Goal: Information Seeking & Learning: Learn about a topic

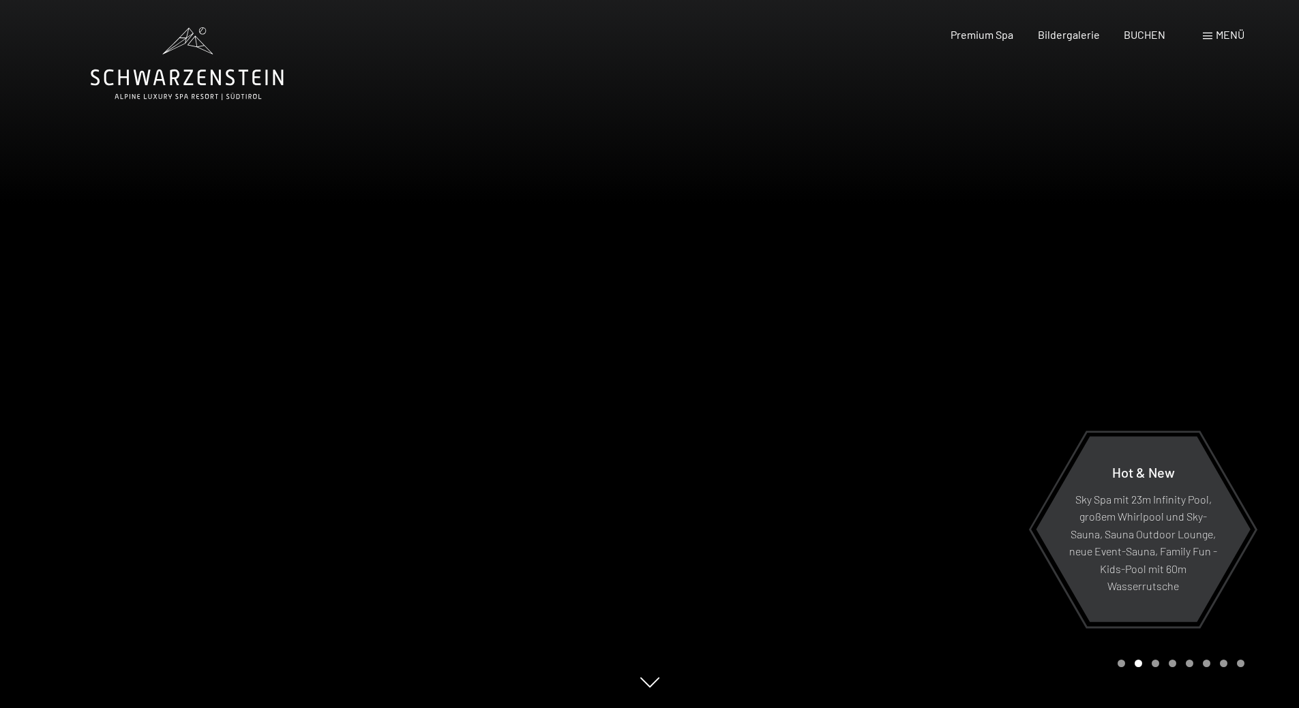
click at [1119, 669] on div at bounding box center [975, 354] width 650 height 708
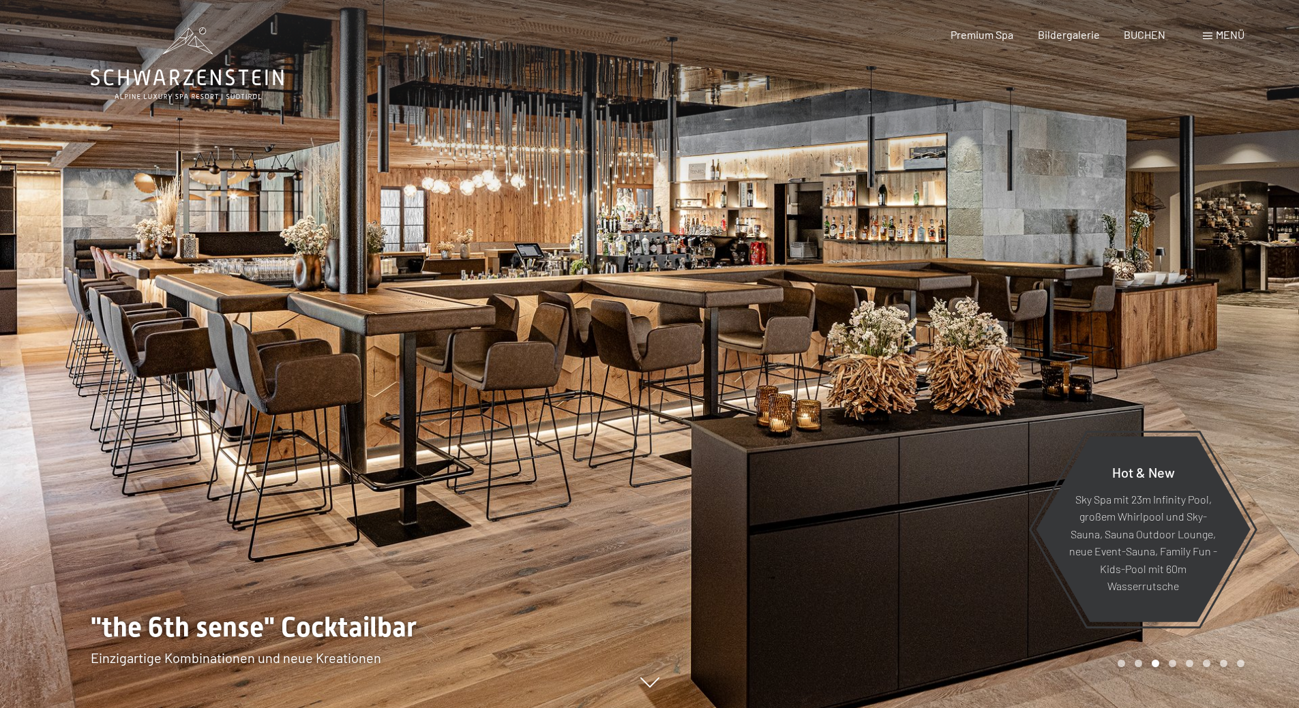
click at [1123, 664] on div "Carousel Page 1" at bounding box center [1120, 663] width 7 height 7
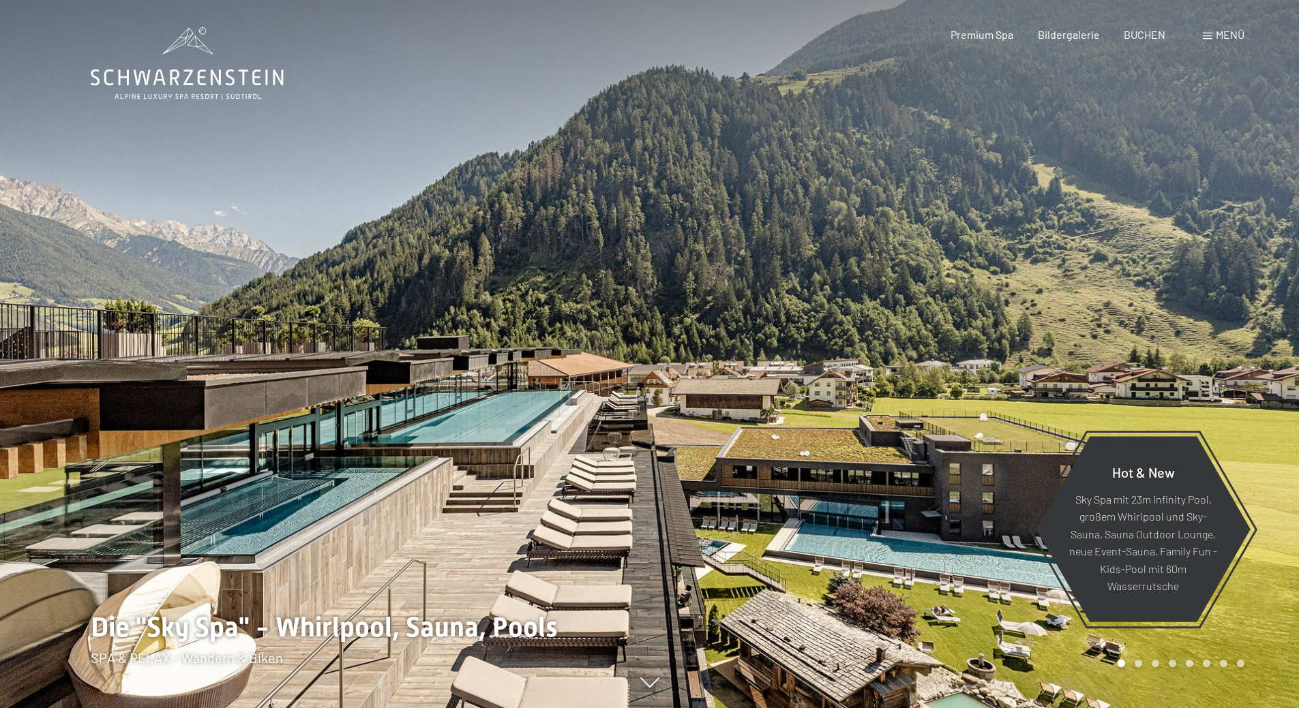
click at [155, 676] on div at bounding box center [325, 354] width 650 height 708
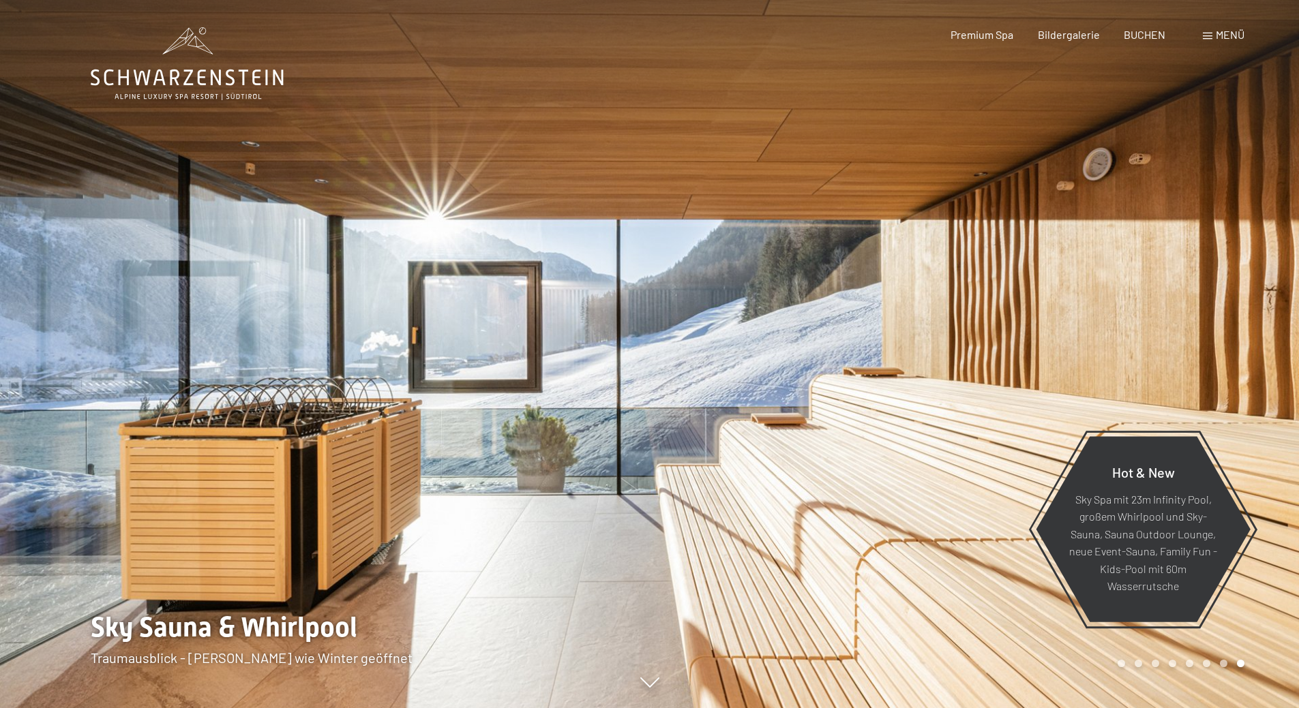
click at [1259, 353] on div at bounding box center [975, 354] width 650 height 708
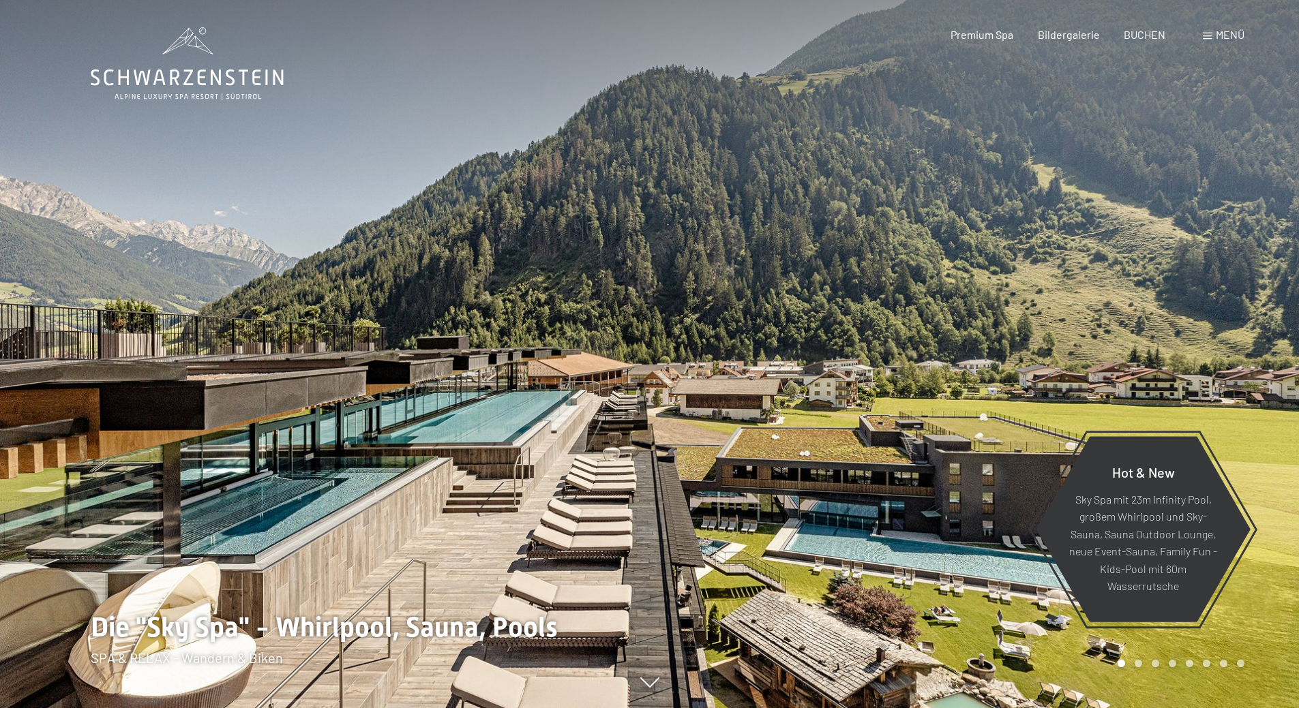
click at [1259, 353] on div at bounding box center [975, 354] width 650 height 708
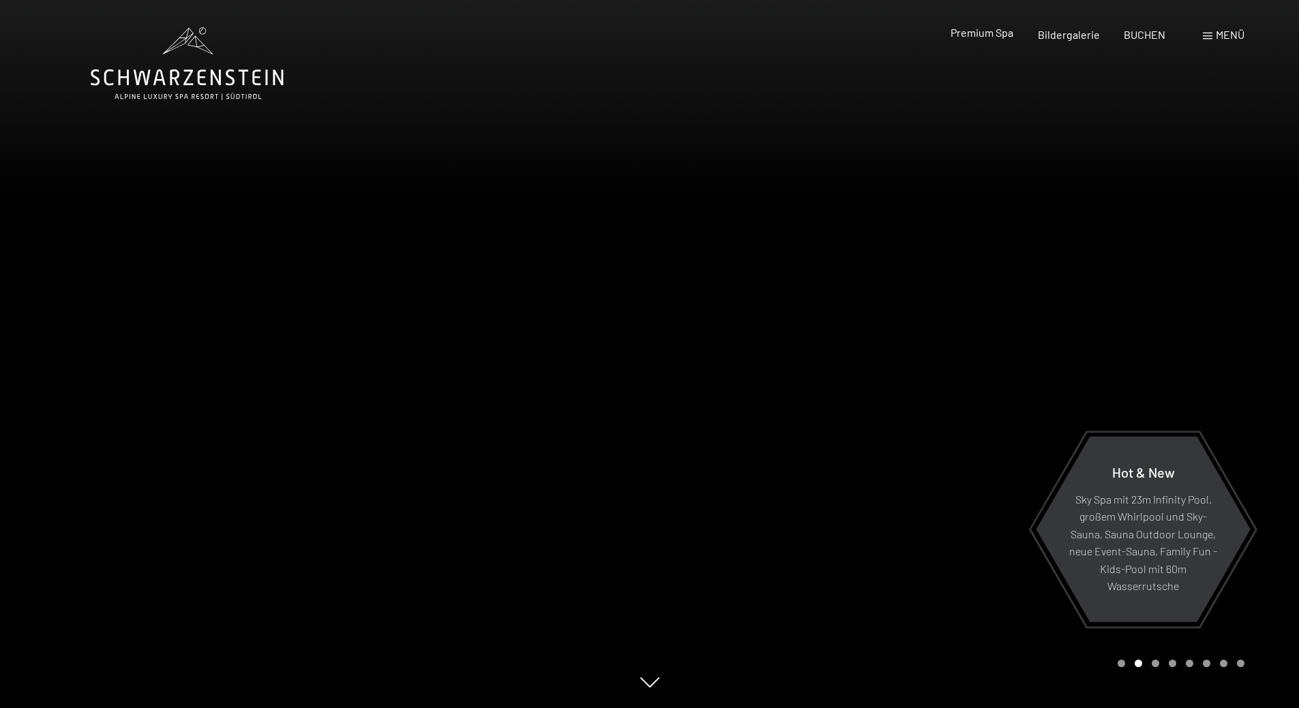
click at [980, 39] on div "Premium Spa" at bounding box center [981, 32] width 63 height 15
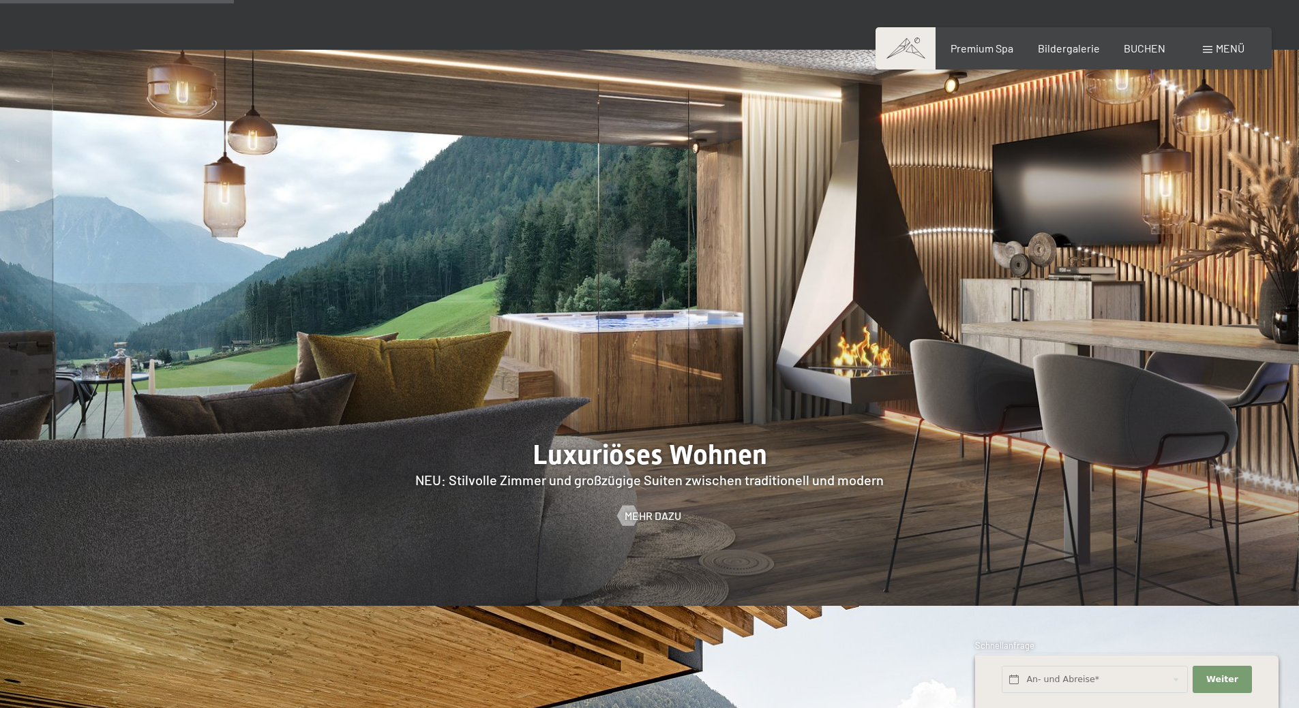
scroll to position [1568, 0]
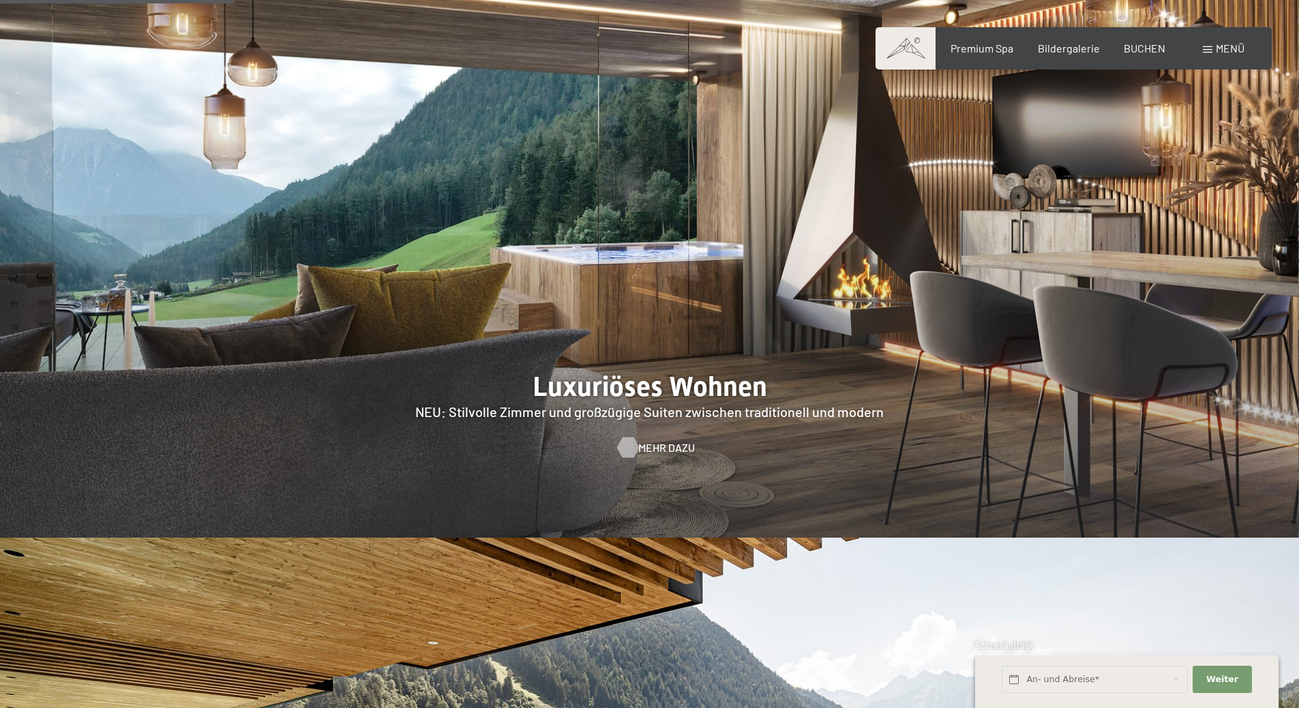
click at [649, 440] on span "Mehr dazu" at bounding box center [666, 447] width 57 height 15
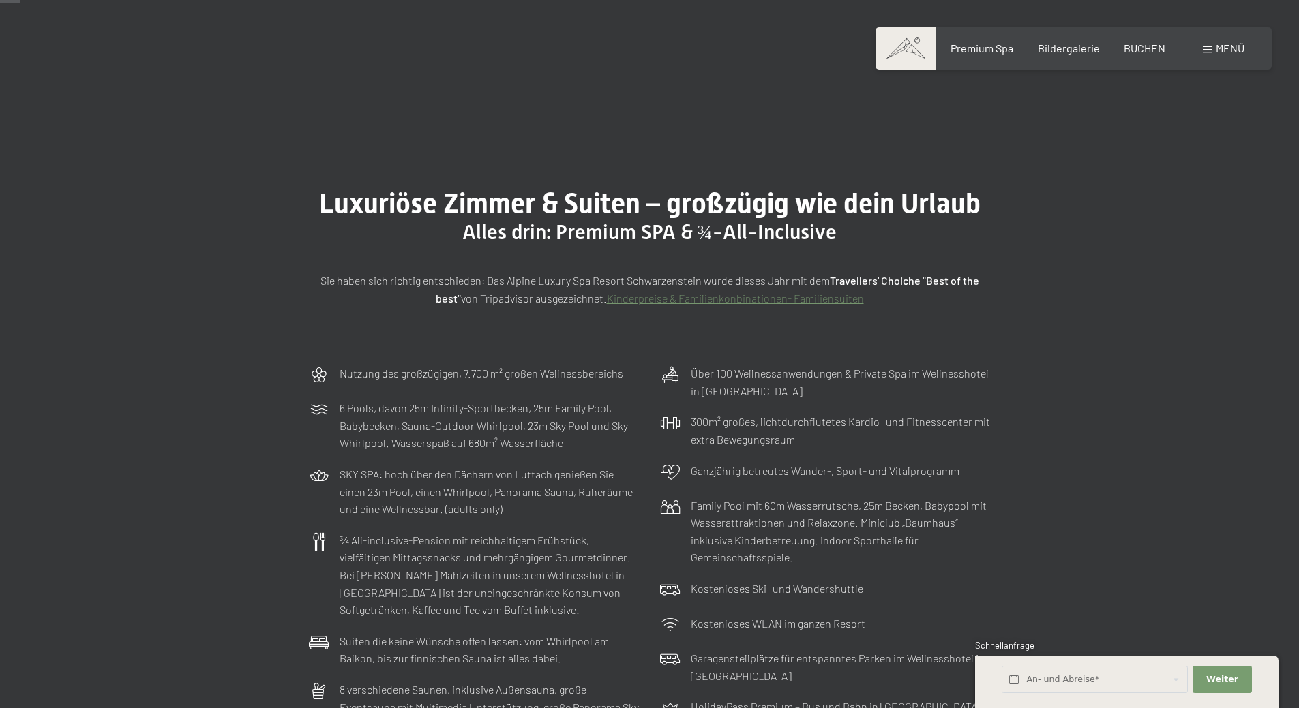
scroll to position [136, 0]
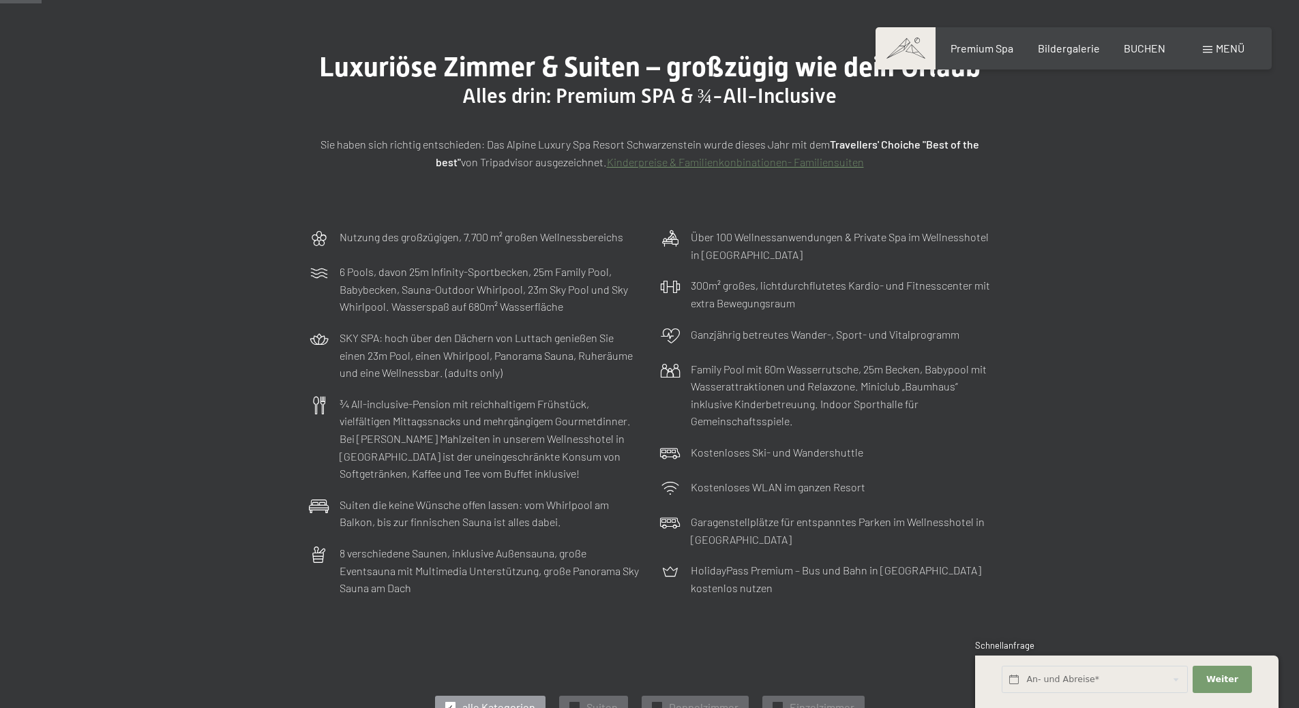
click at [1087, 325] on div "Nutzung des großzügigen, 7.700 m² großen Wellnessbereichs 6 Pools, davon 25m In…" at bounding box center [649, 413] width 1299 height 382
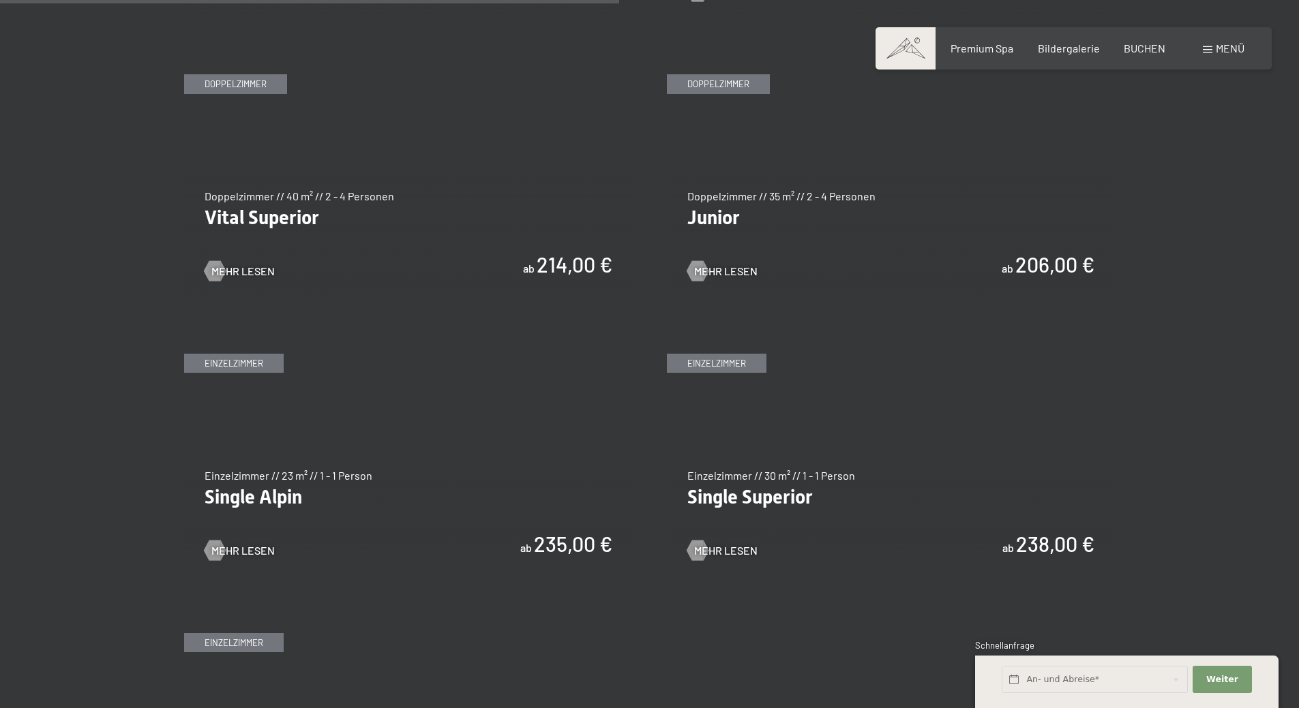
scroll to position [2045, 0]
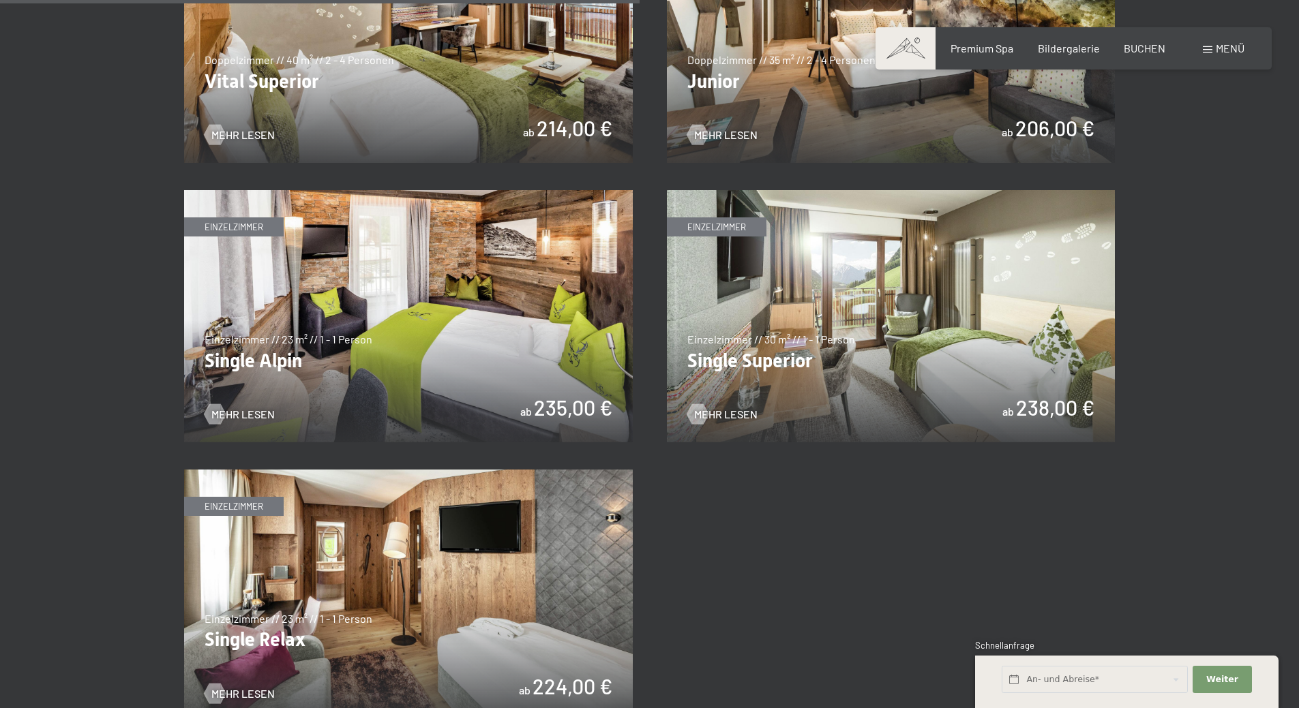
scroll to position [2181, 0]
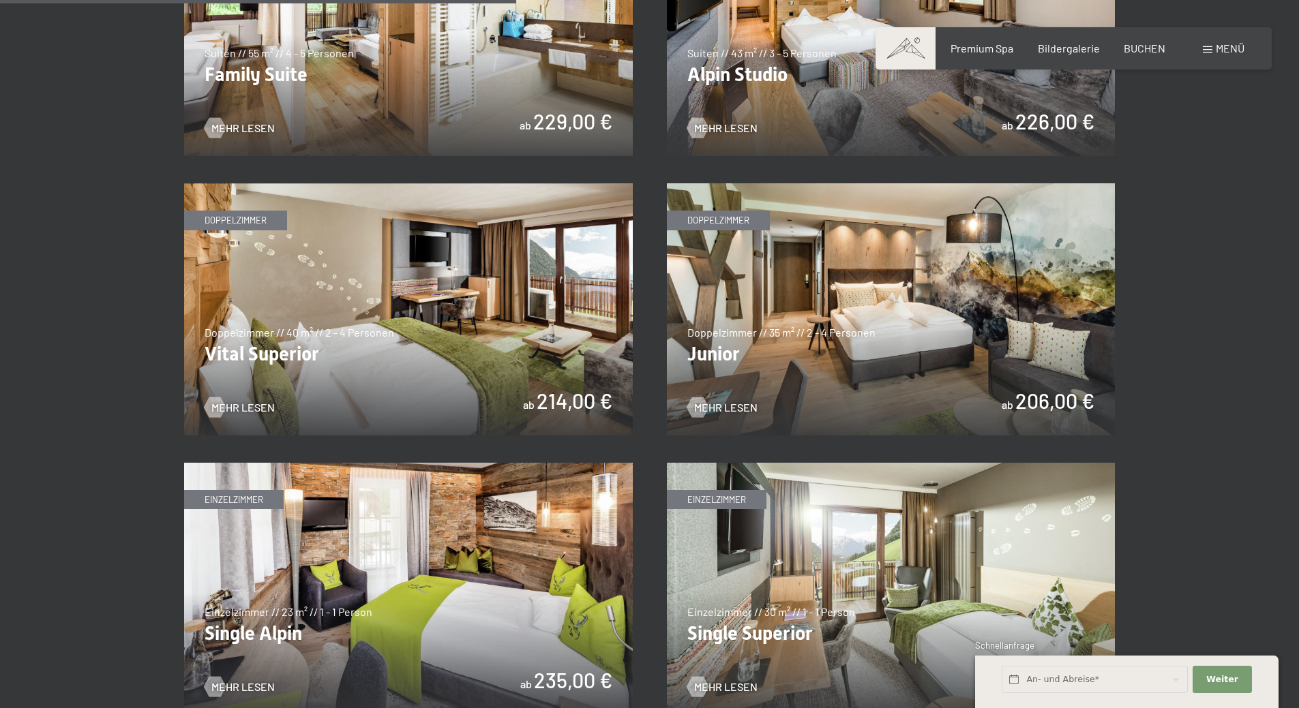
scroll to position [1704, 0]
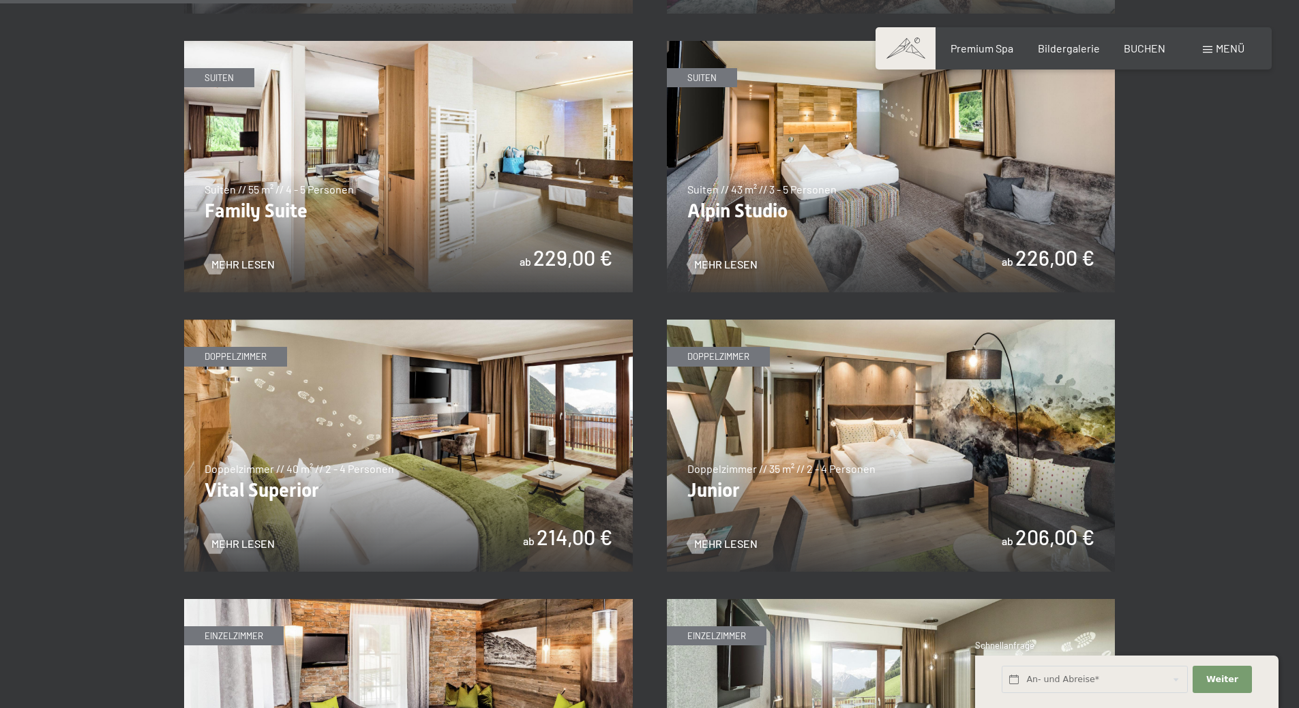
click at [330, 440] on img at bounding box center [408, 446] width 449 height 252
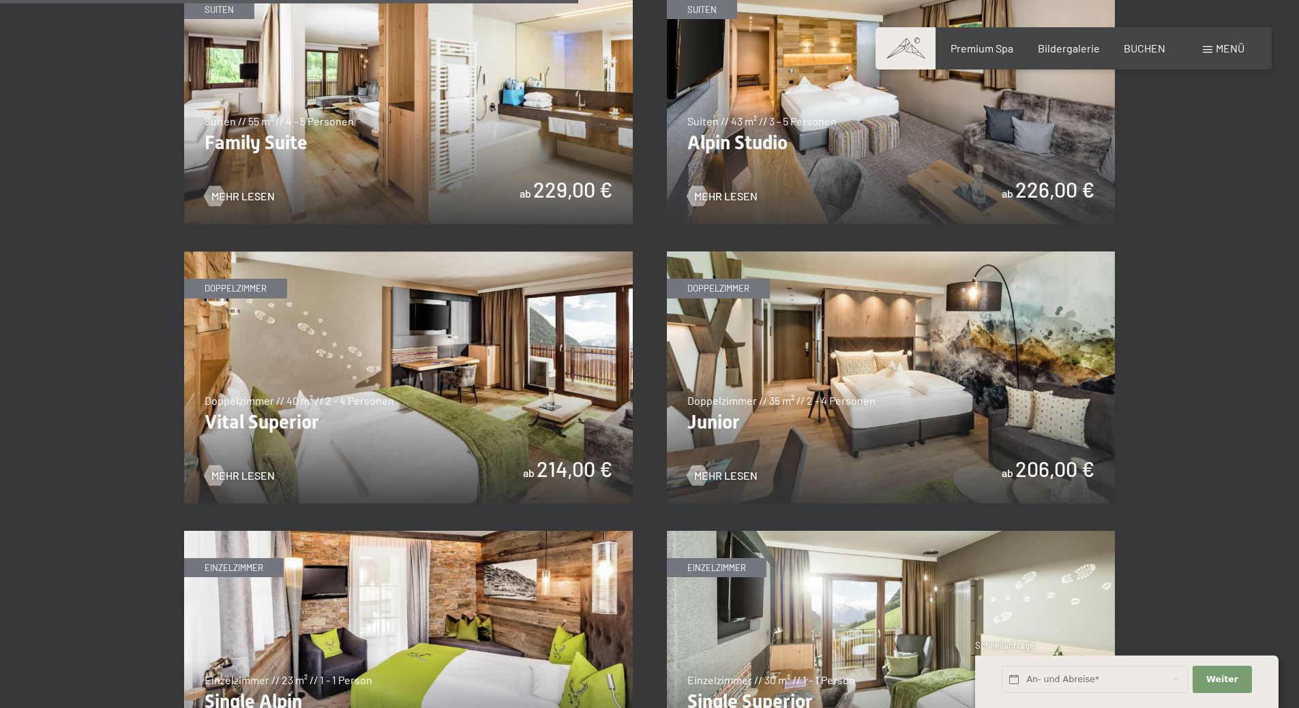
scroll to position [1909, 0]
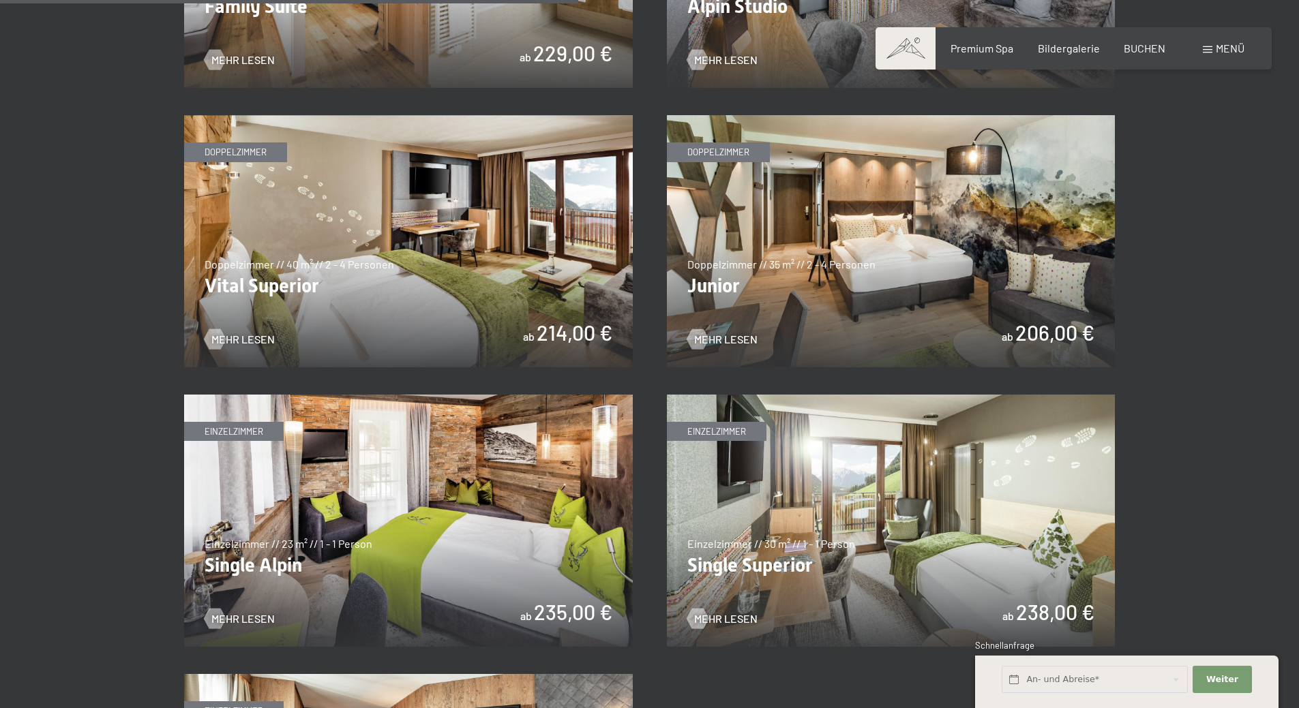
click at [911, 234] on img at bounding box center [891, 241] width 449 height 252
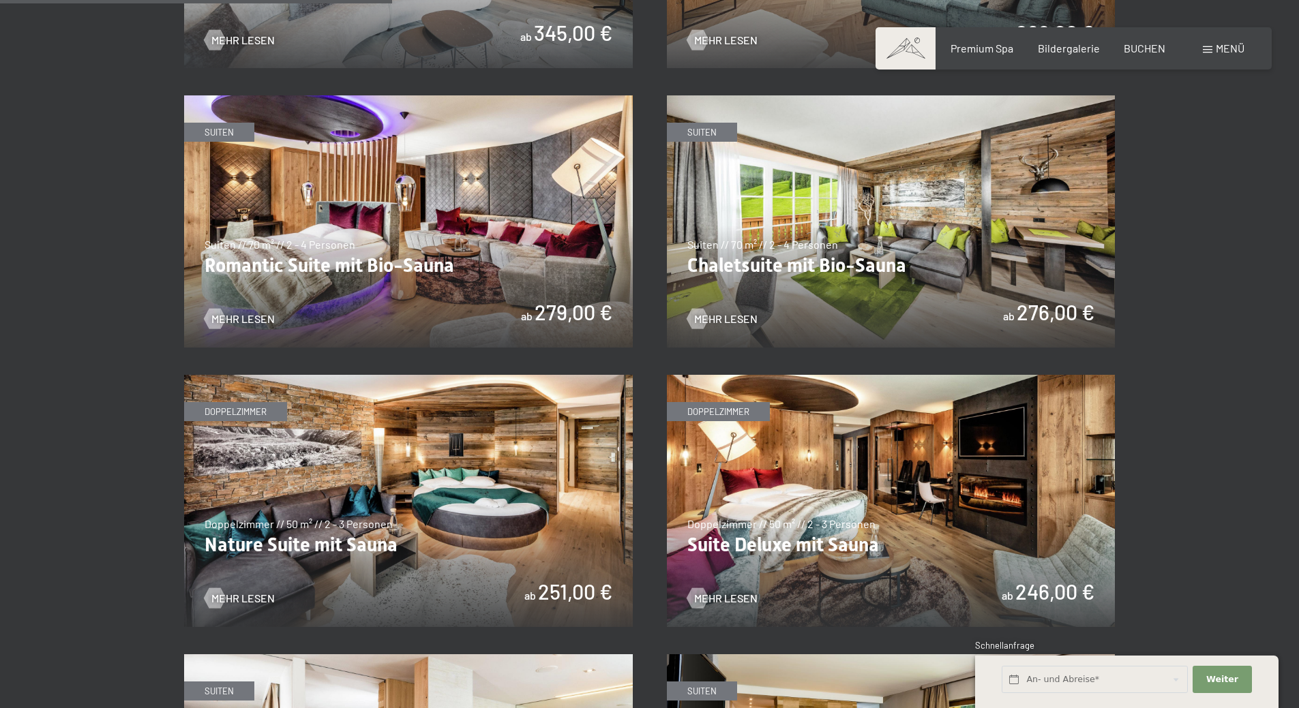
scroll to position [1295, 0]
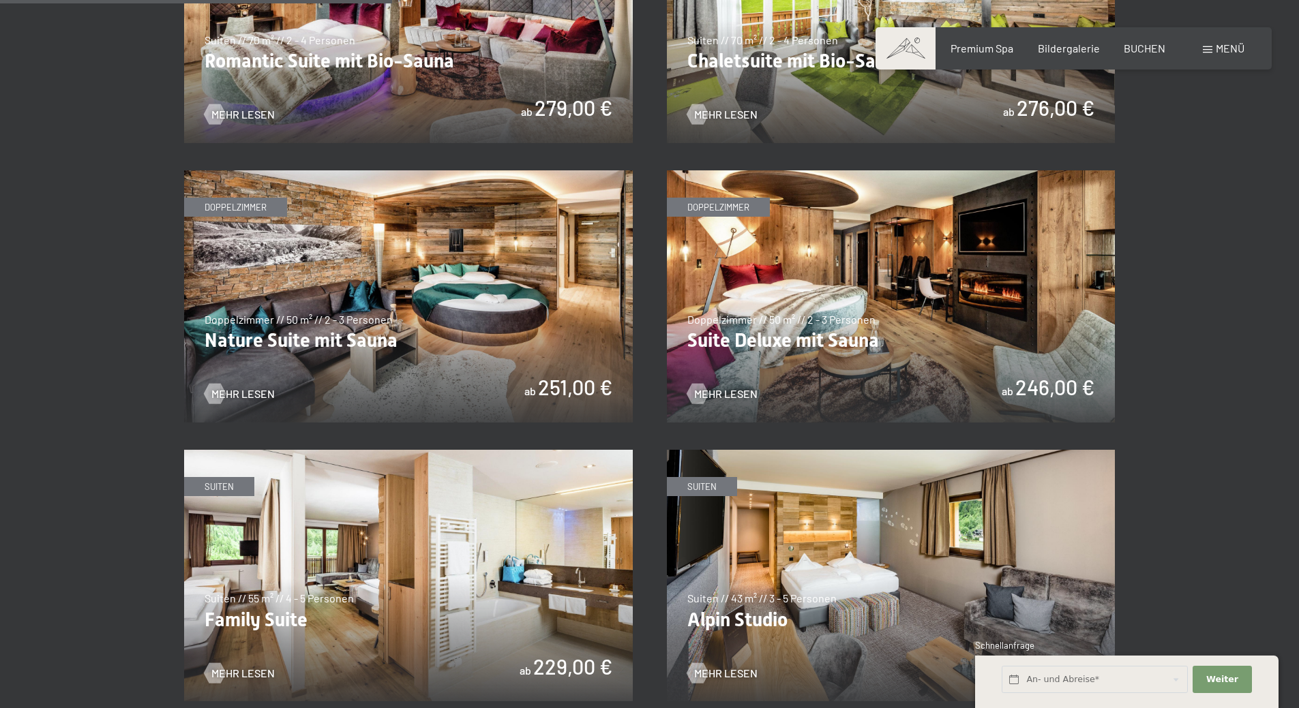
click at [947, 303] on img at bounding box center [891, 296] width 449 height 252
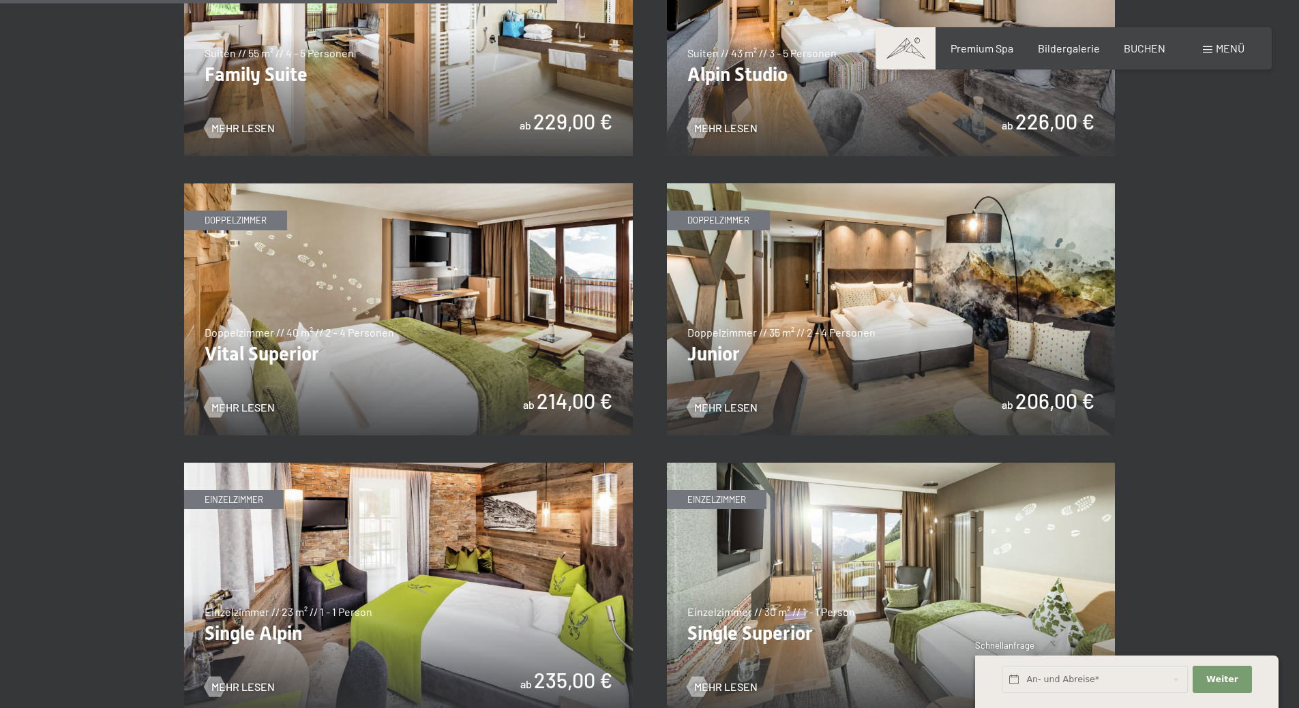
scroll to position [1909, 0]
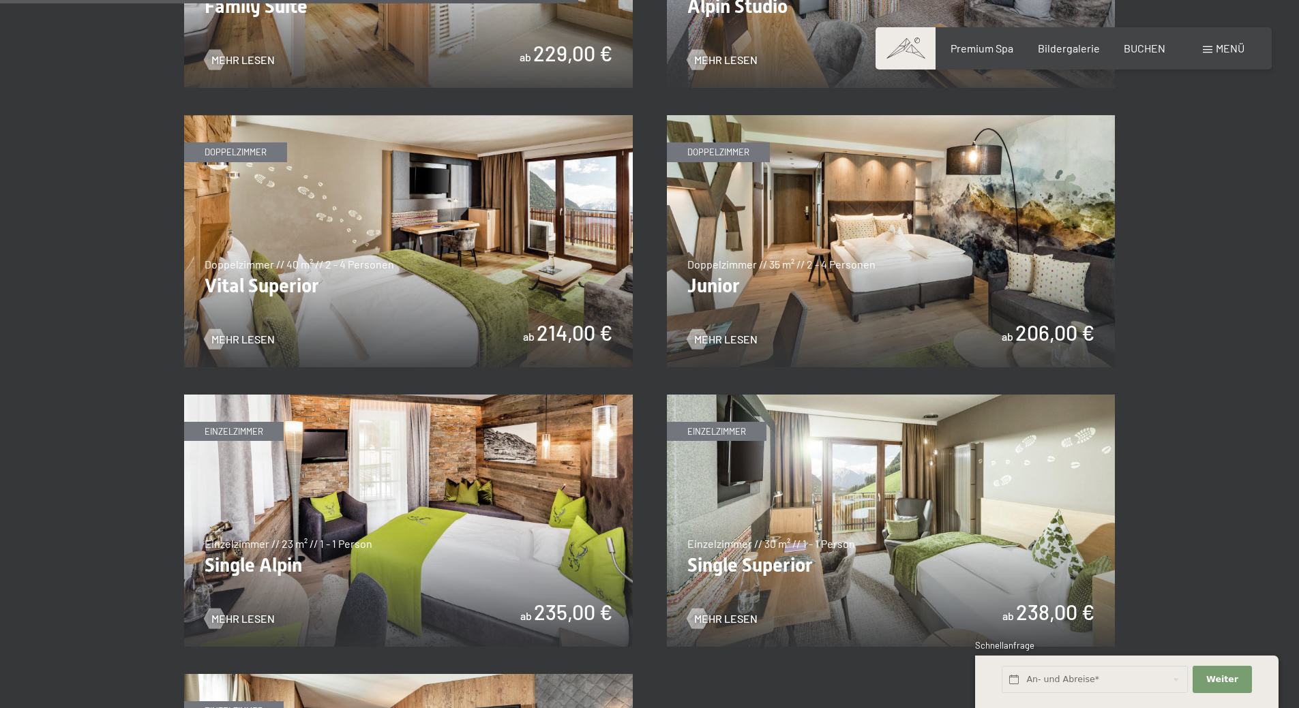
click at [333, 187] on img at bounding box center [408, 241] width 449 height 252
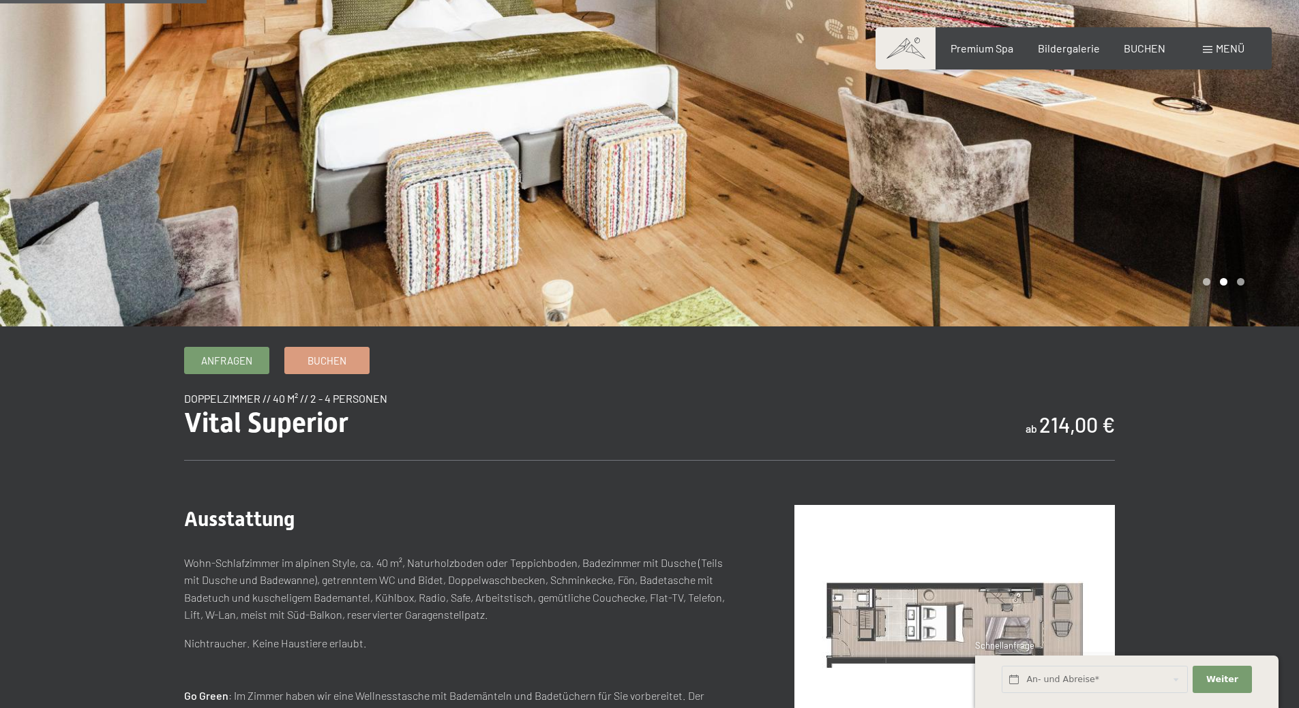
scroll to position [273, 0]
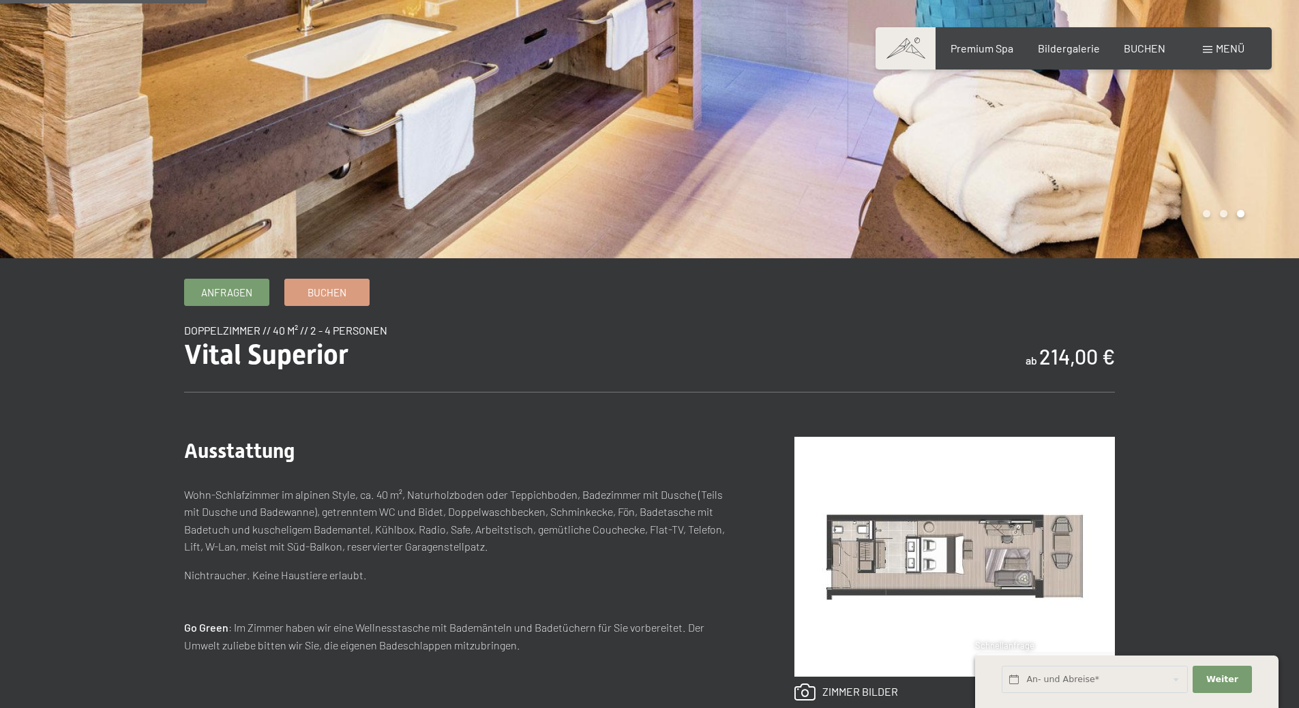
click at [581, 563] on div "Wohn-Schlafzimmer im alpinen Style, ca. 40 m², Naturholzboden oder Teppichboden…" at bounding box center [462, 549] width 556 height 127
click at [620, 553] on p "Wohn-Schlafzimmer im alpinen Style, ca. 40 m², Naturholzboden oder Teppichboden…" at bounding box center [462, 521] width 556 height 70
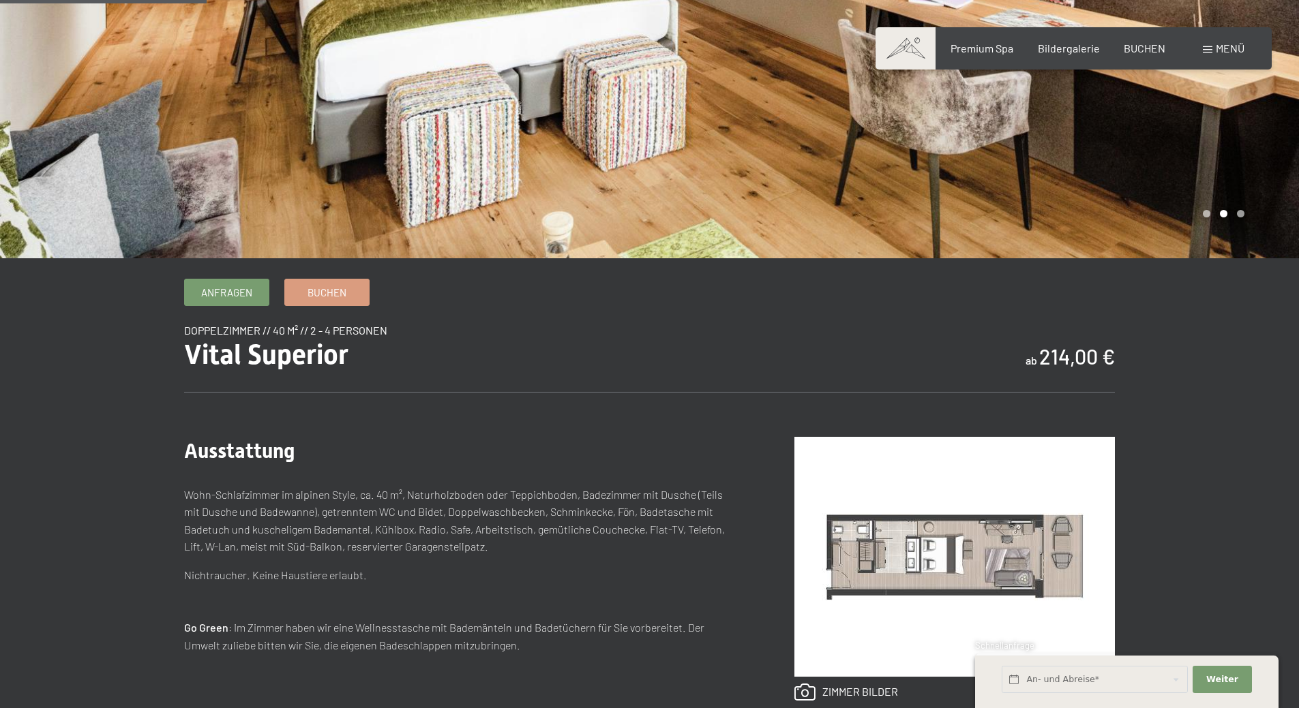
drag, startPoint x: 569, startPoint y: 560, endPoint x: 569, endPoint y: 541, distance: 19.1
click at [569, 560] on div "Wohn-Schlafzimmer im alpinen Style, ca. 40 m², Naturholzboden oder Teppichboden…" at bounding box center [462, 549] width 556 height 127
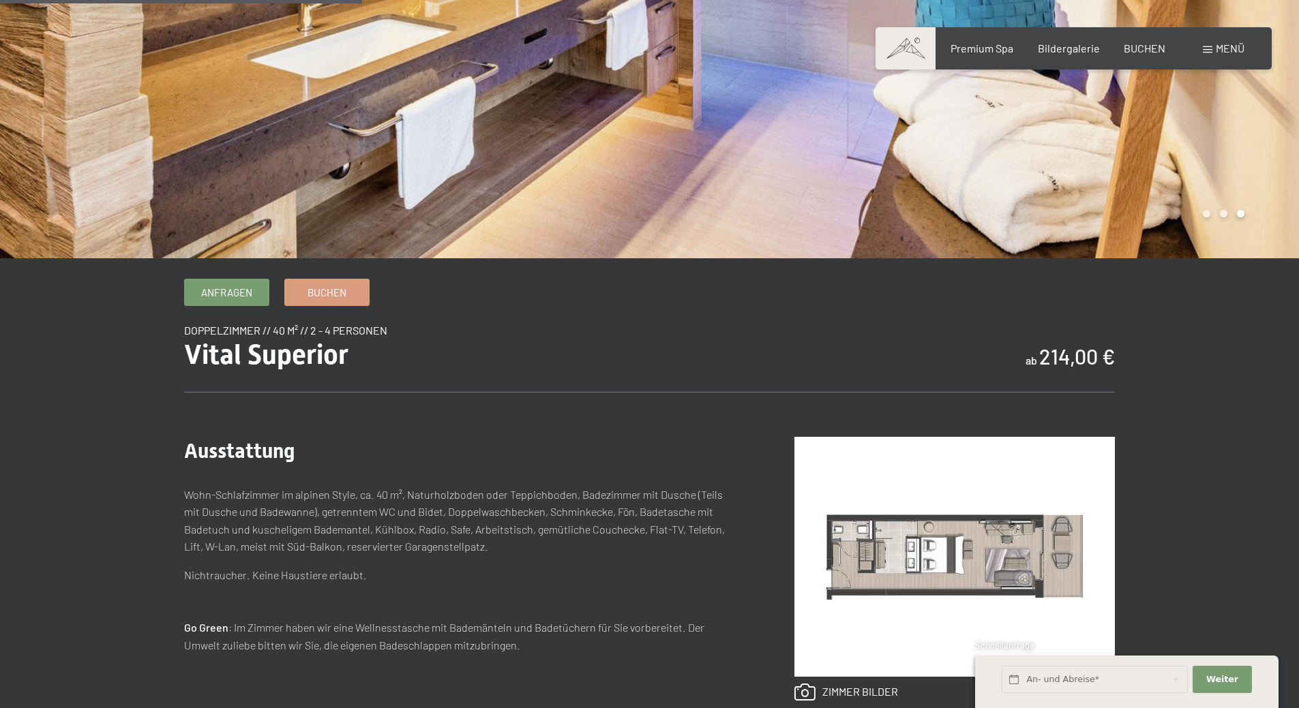
scroll to position [477, 0]
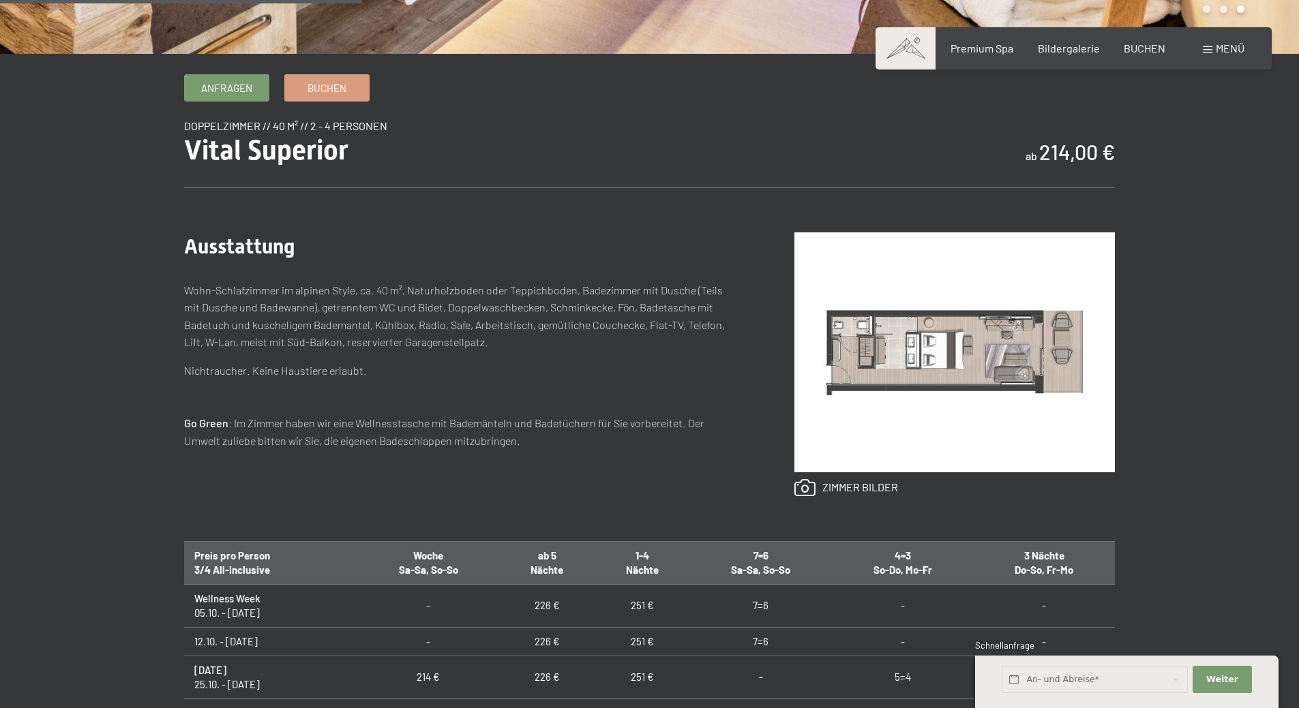
click at [601, 388] on span "Einwilligung Marketing*" at bounding box center [575, 394] width 112 height 14
click at [512, 388] on input "Einwilligung Marketing*" at bounding box center [505, 394] width 14 height 14
checkbox input "false"
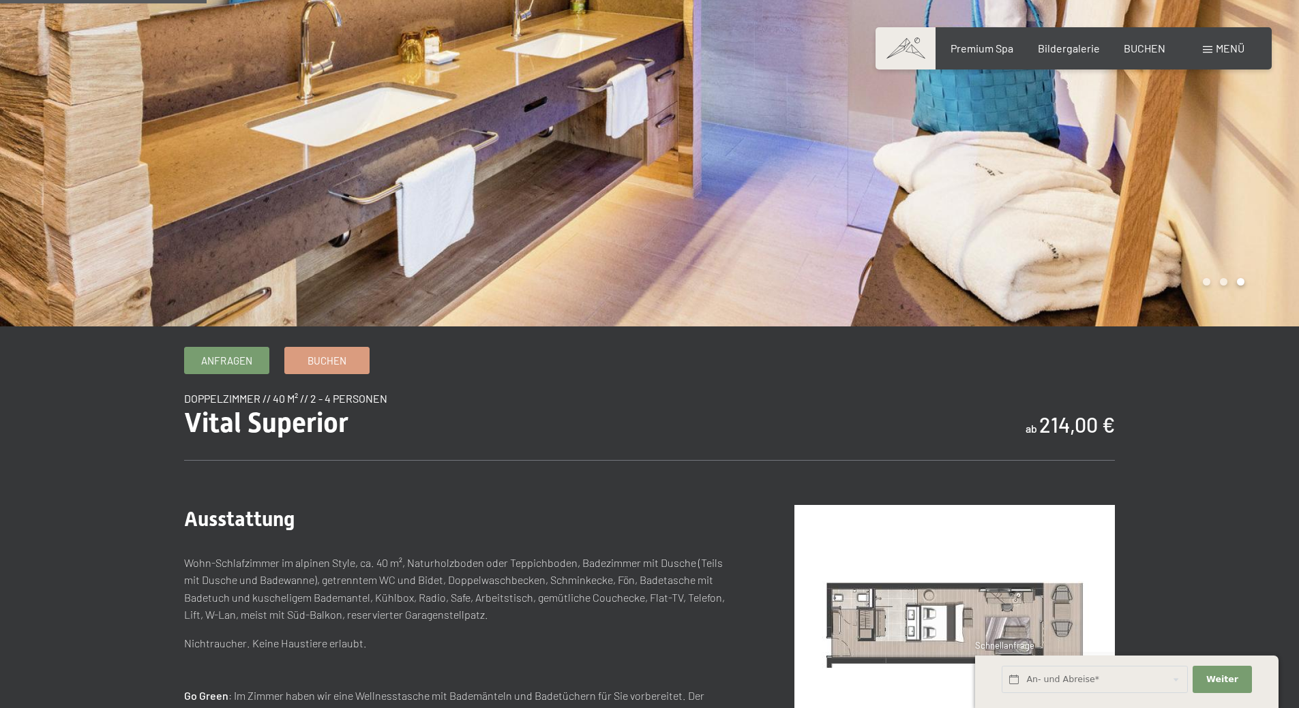
scroll to position [273, 0]
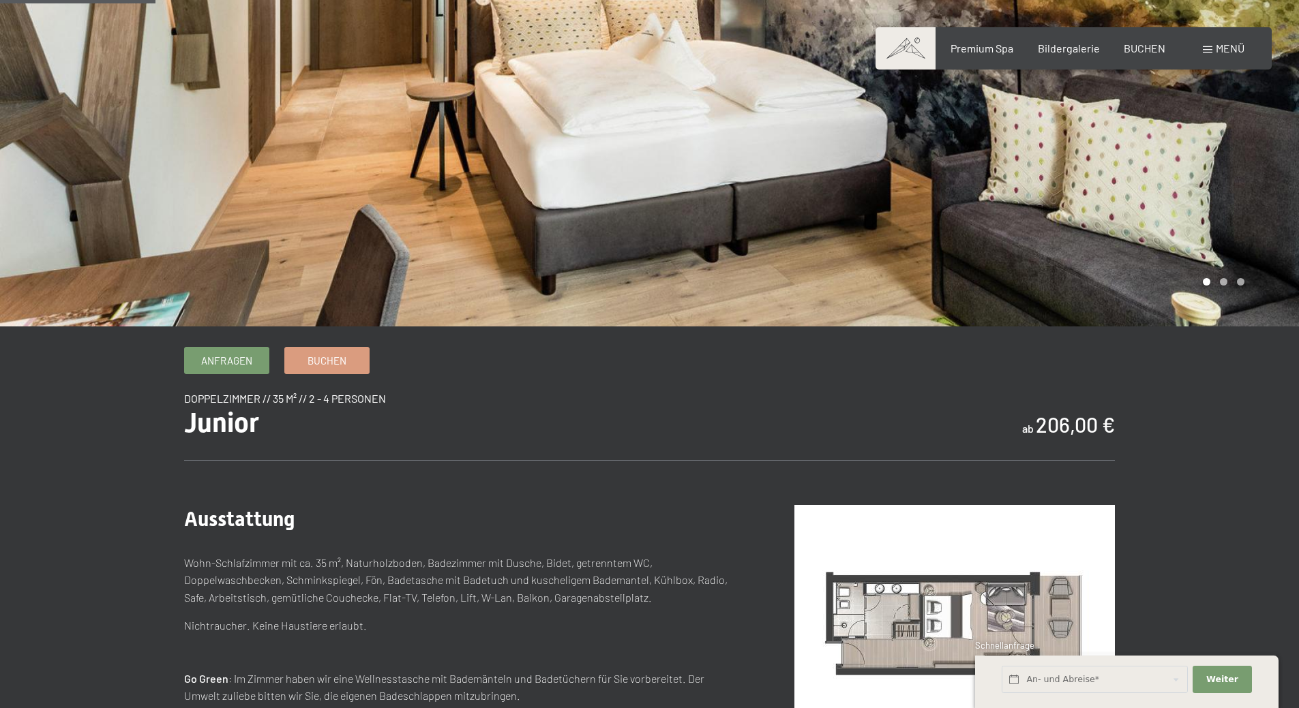
scroll to position [341, 0]
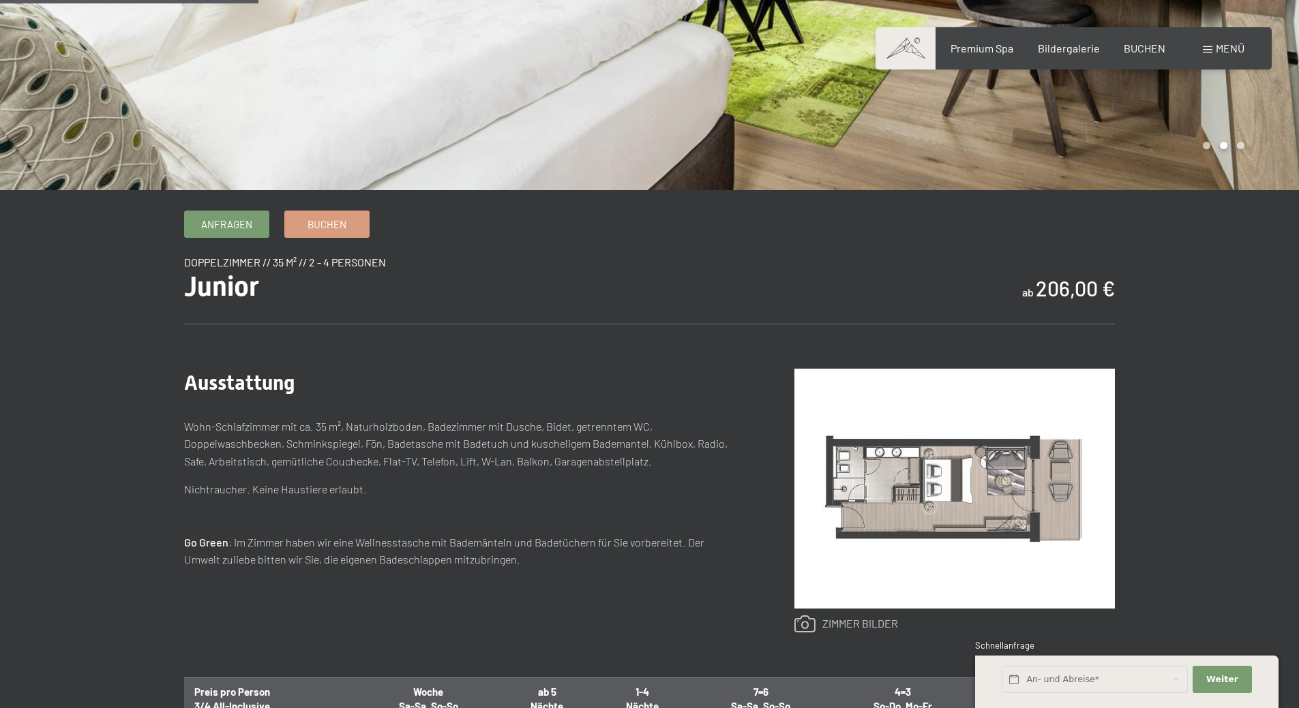
click at [823, 620] on link at bounding box center [846, 625] width 104 height 18
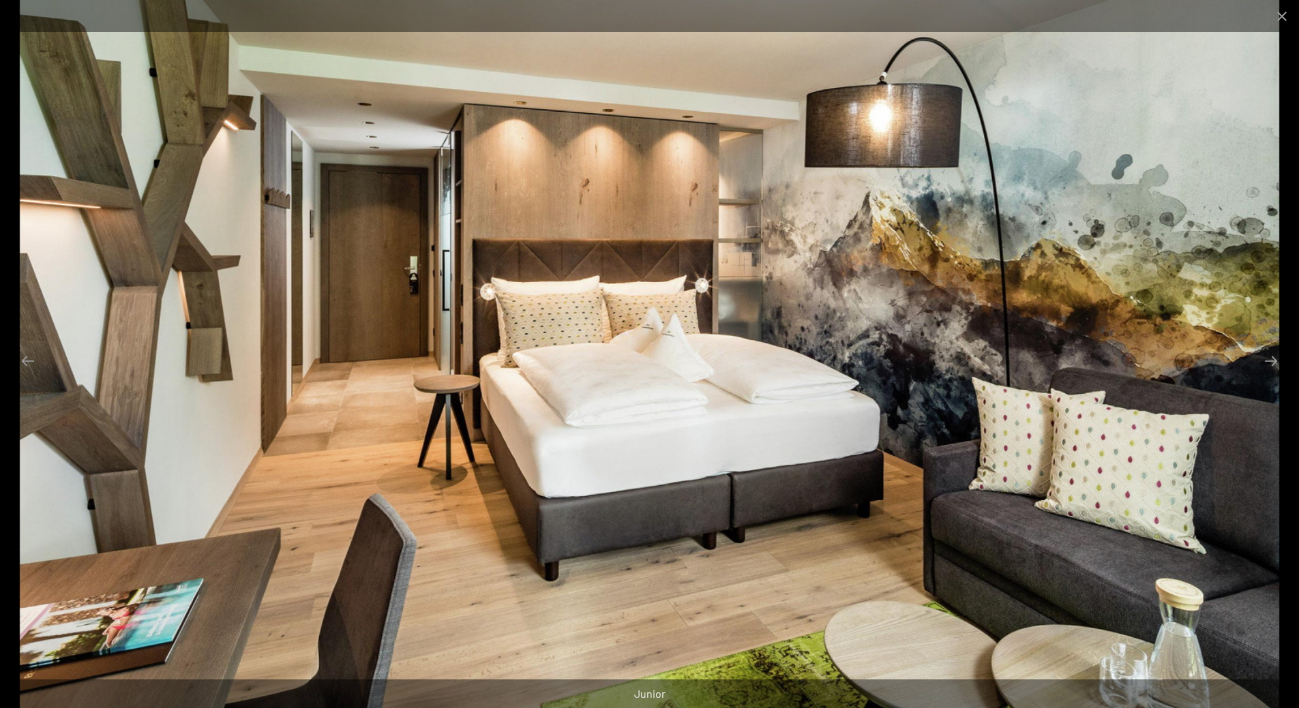
click at [1265, 378] on img at bounding box center [649, 354] width 1259 height 708
click at [1275, 365] on button "Next slide" at bounding box center [1270, 361] width 29 height 27
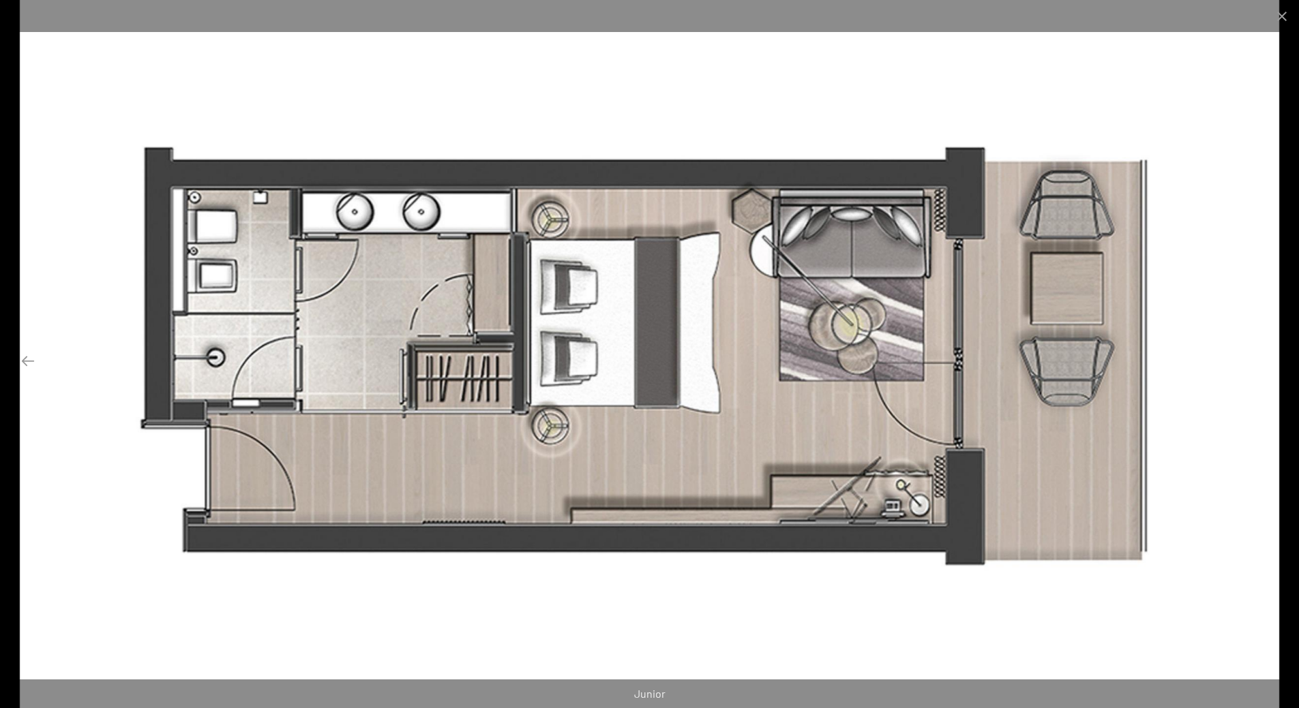
click at [1275, 365] on button "Next slide" at bounding box center [1270, 361] width 29 height 27
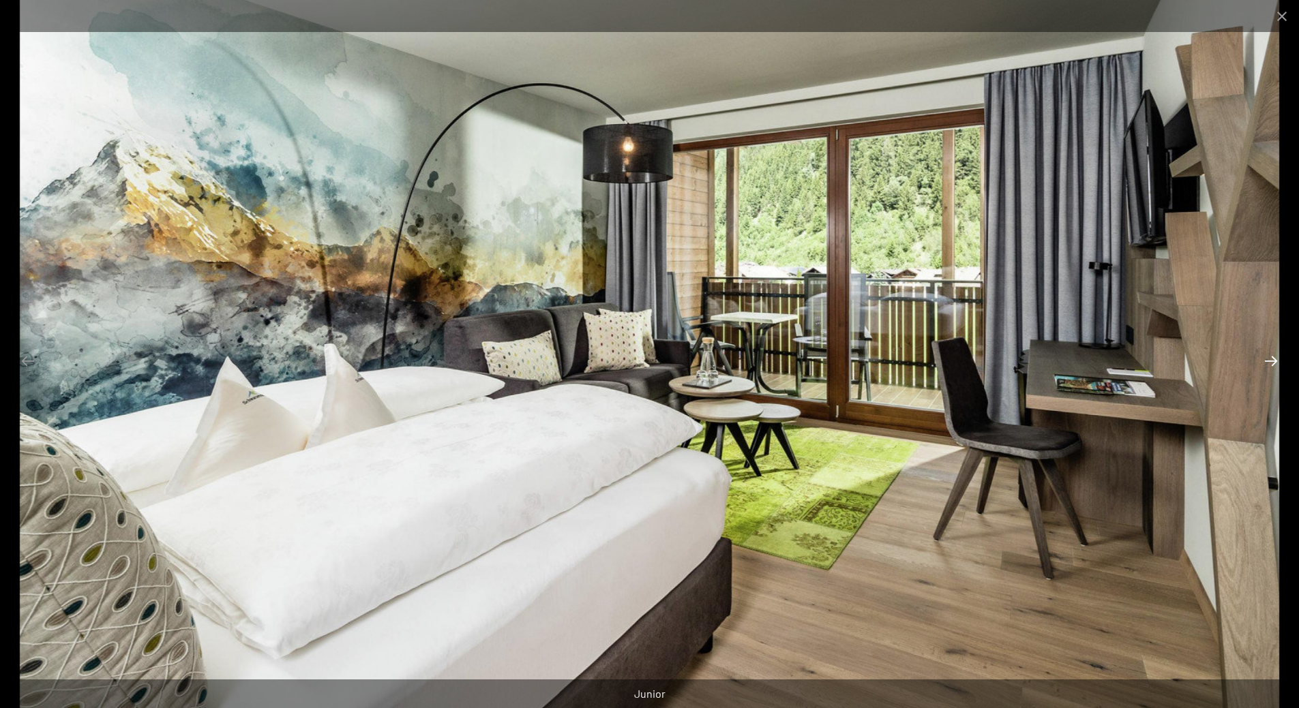
click at [1275, 365] on button "Next slide" at bounding box center [1270, 361] width 29 height 27
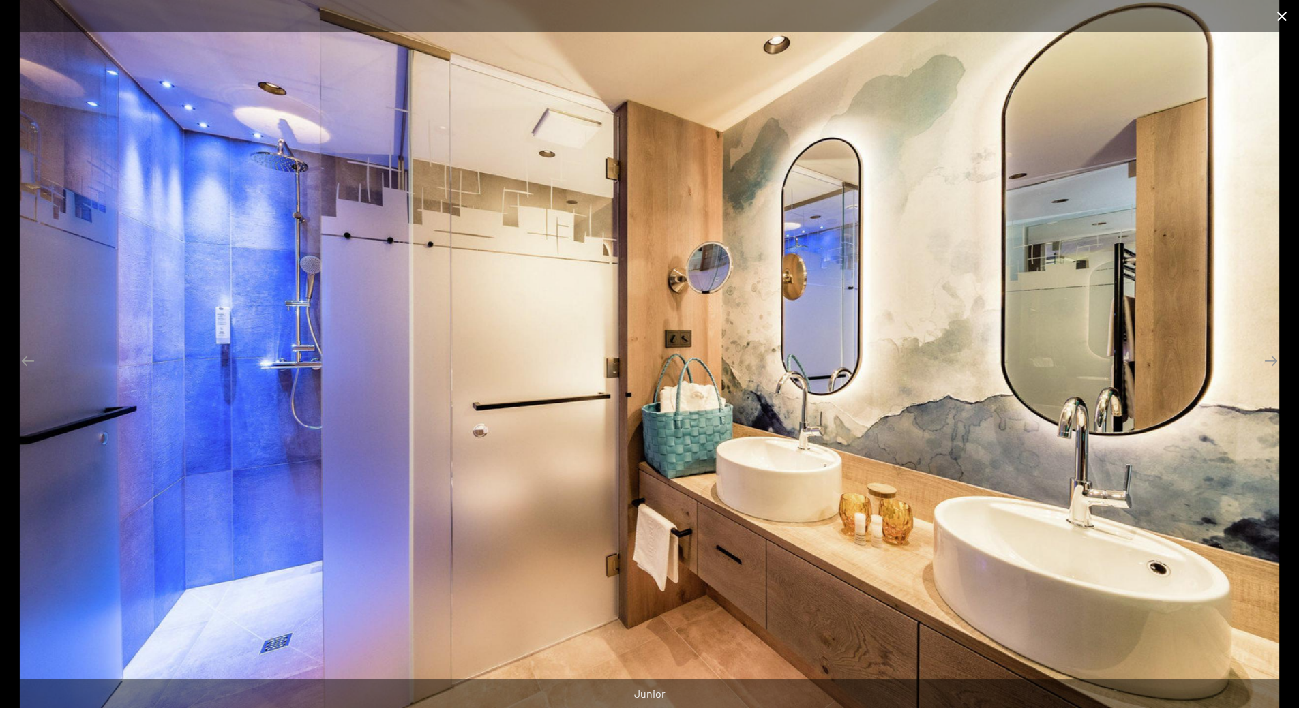
click at [1288, 17] on button "Close gallery" at bounding box center [1282, 16] width 34 height 32
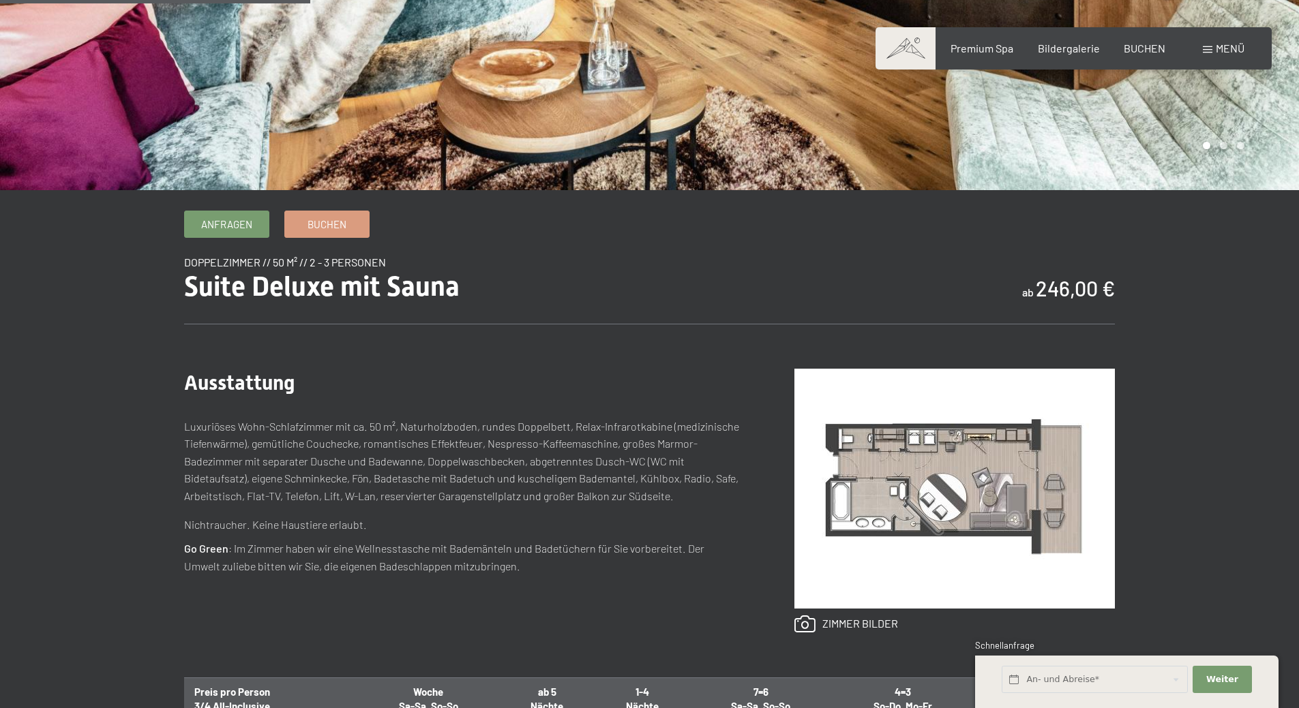
scroll to position [409, 0]
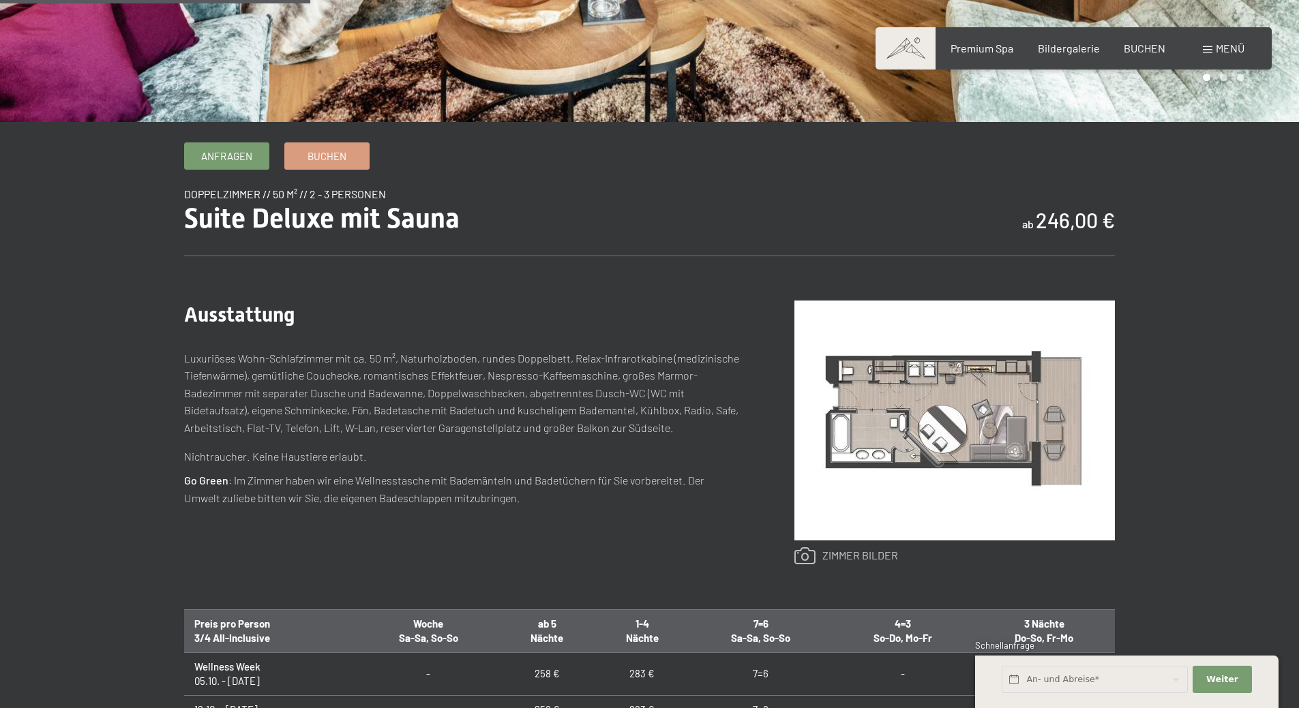
click at [863, 549] on link at bounding box center [846, 556] width 104 height 18
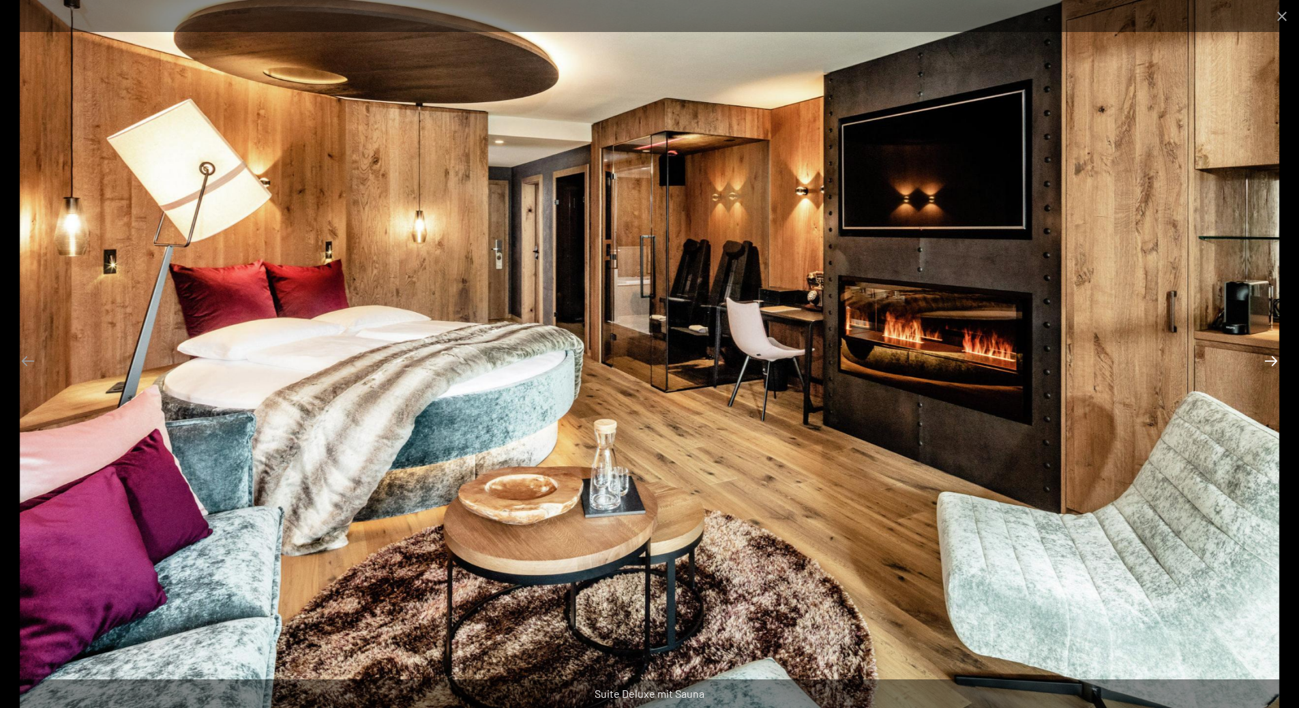
click at [1270, 365] on button "Next slide" at bounding box center [1270, 361] width 29 height 27
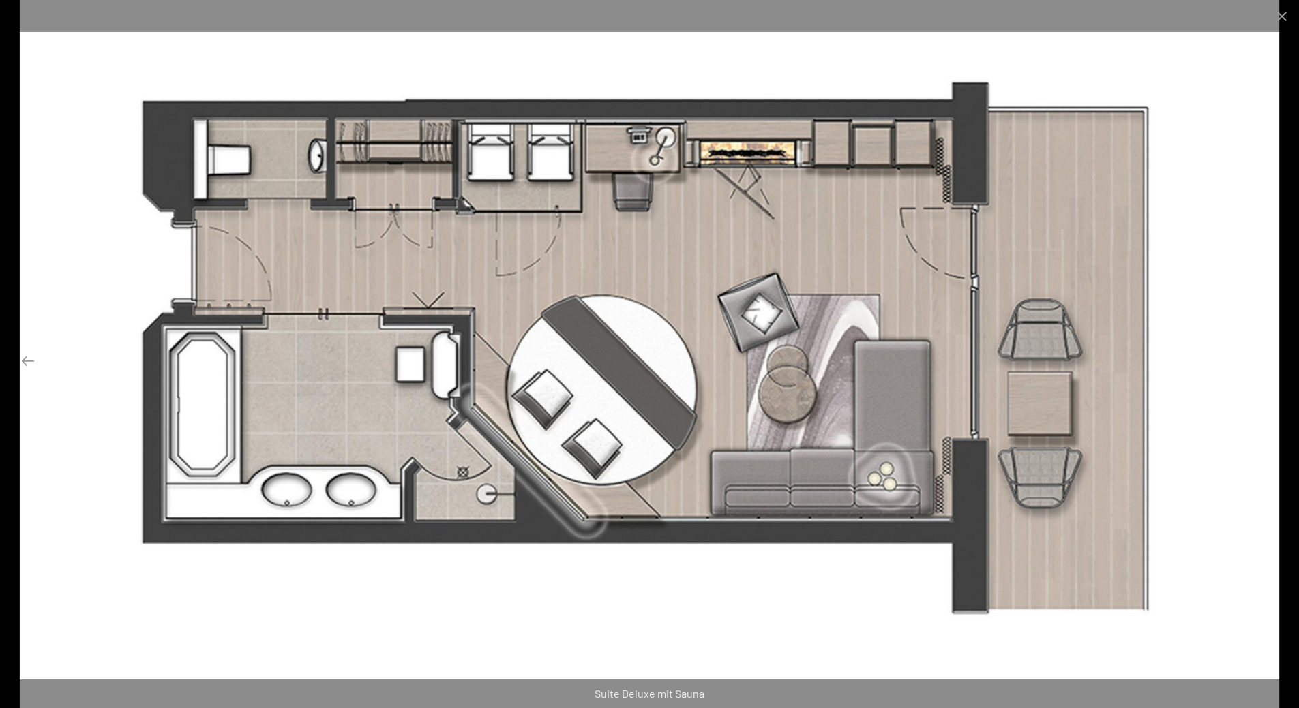
click at [1265, 365] on button "Next slide" at bounding box center [1270, 361] width 29 height 27
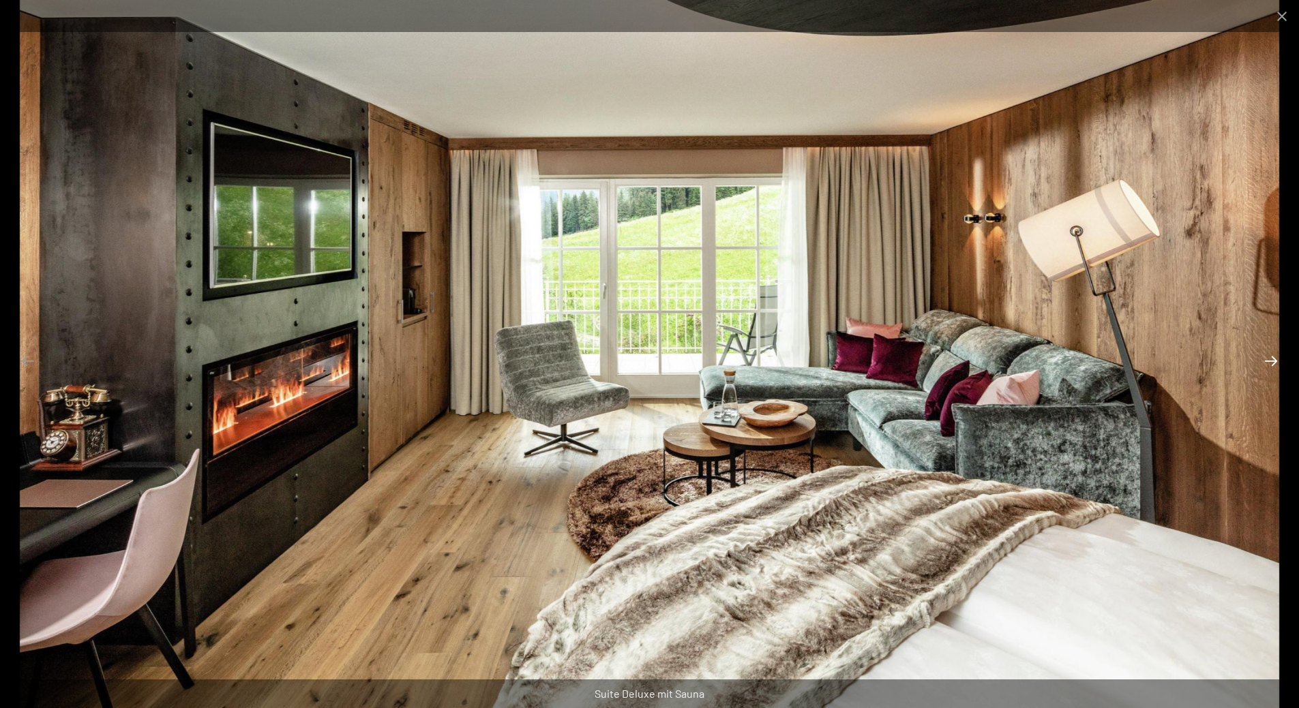
click at [1265, 365] on button "Next slide" at bounding box center [1270, 361] width 29 height 27
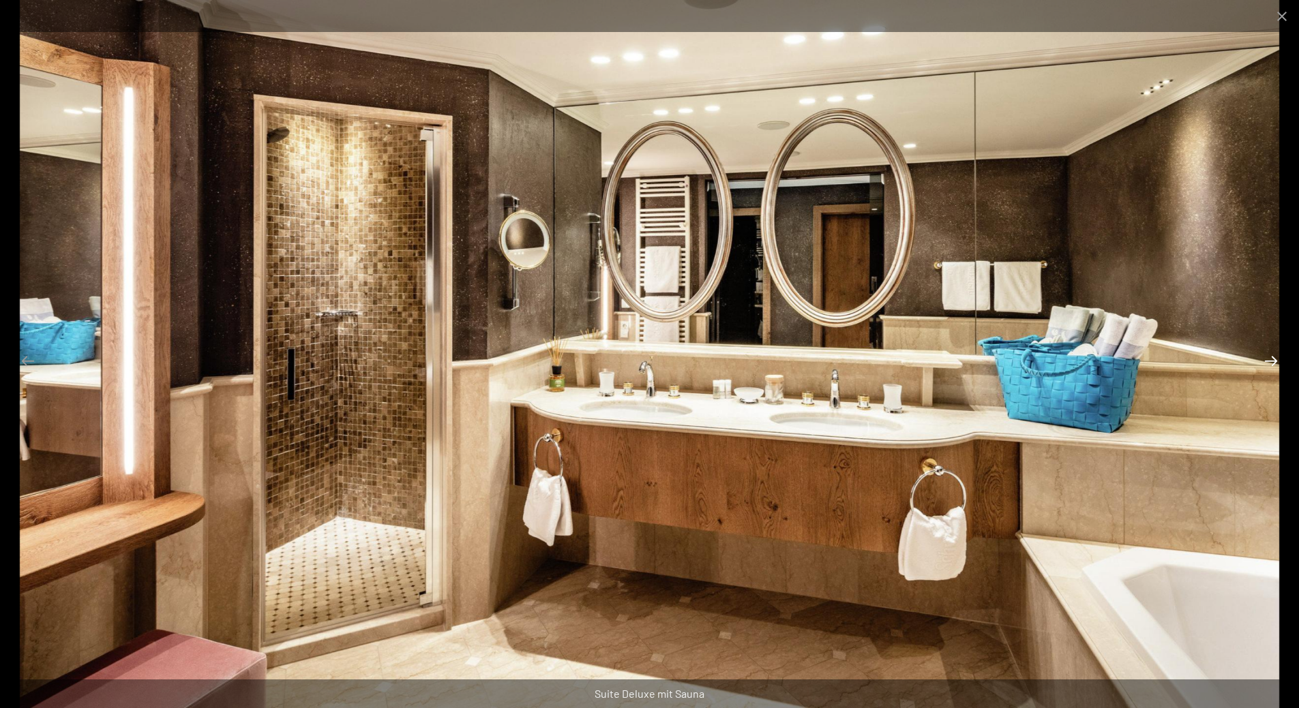
click at [1265, 365] on button "Next slide" at bounding box center [1270, 361] width 29 height 27
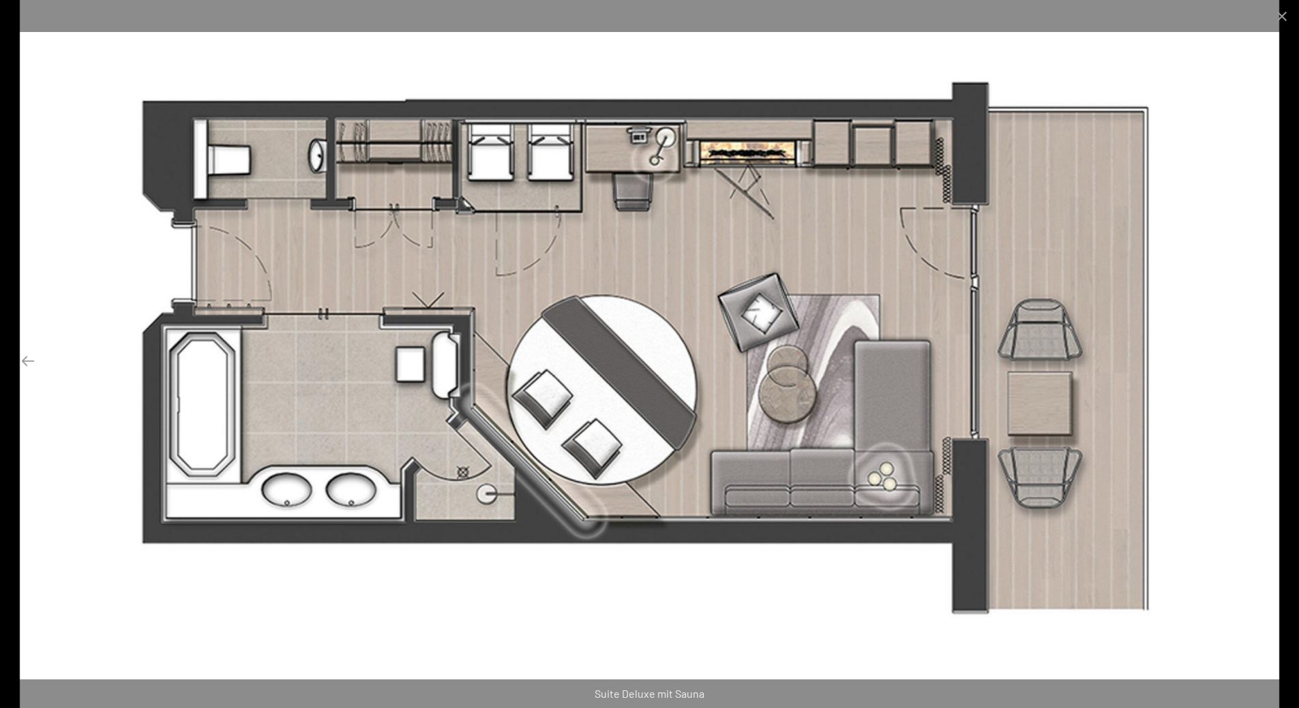
click at [1263, 364] on button "Next slide" at bounding box center [1270, 361] width 29 height 27
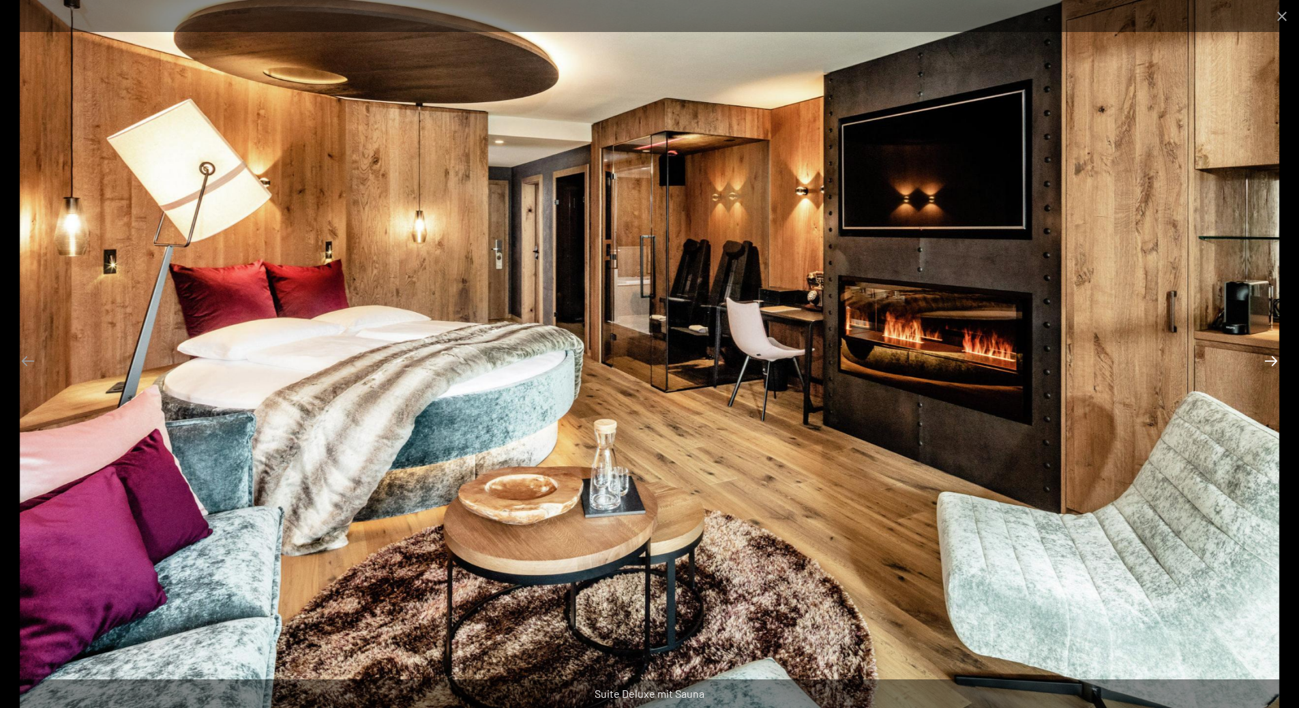
click at [1263, 364] on button "Next slide" at bounding box center [1270, 361] width 29 height 27
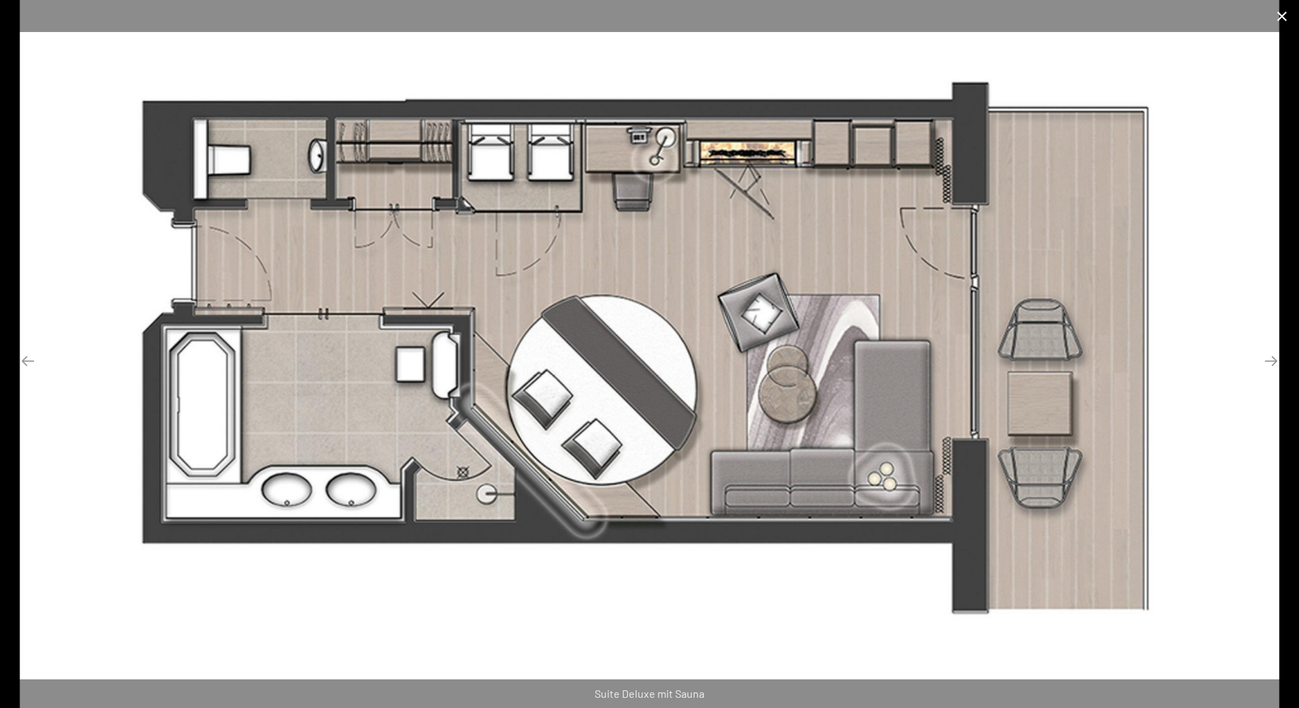
click at [1276, 14] on button "Close gallery" at bounding box center [1282, 16] width 34 height 32
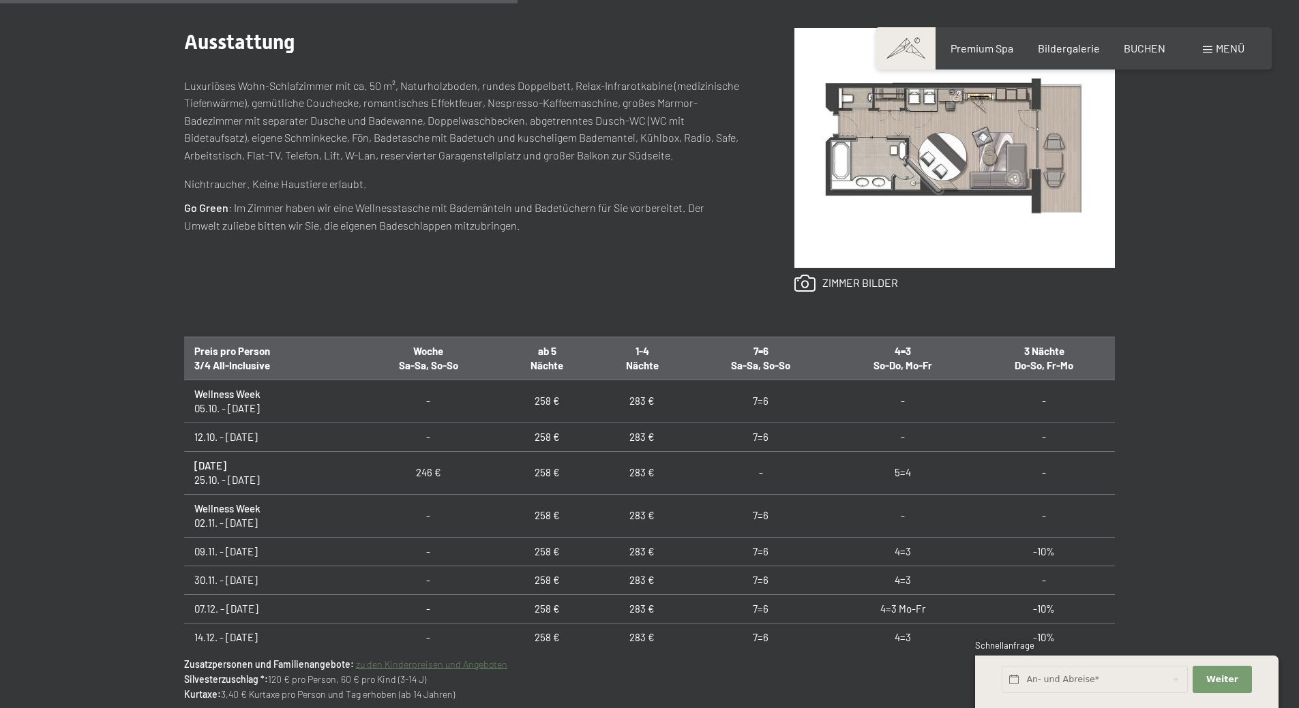
scroll to position [477, 0]
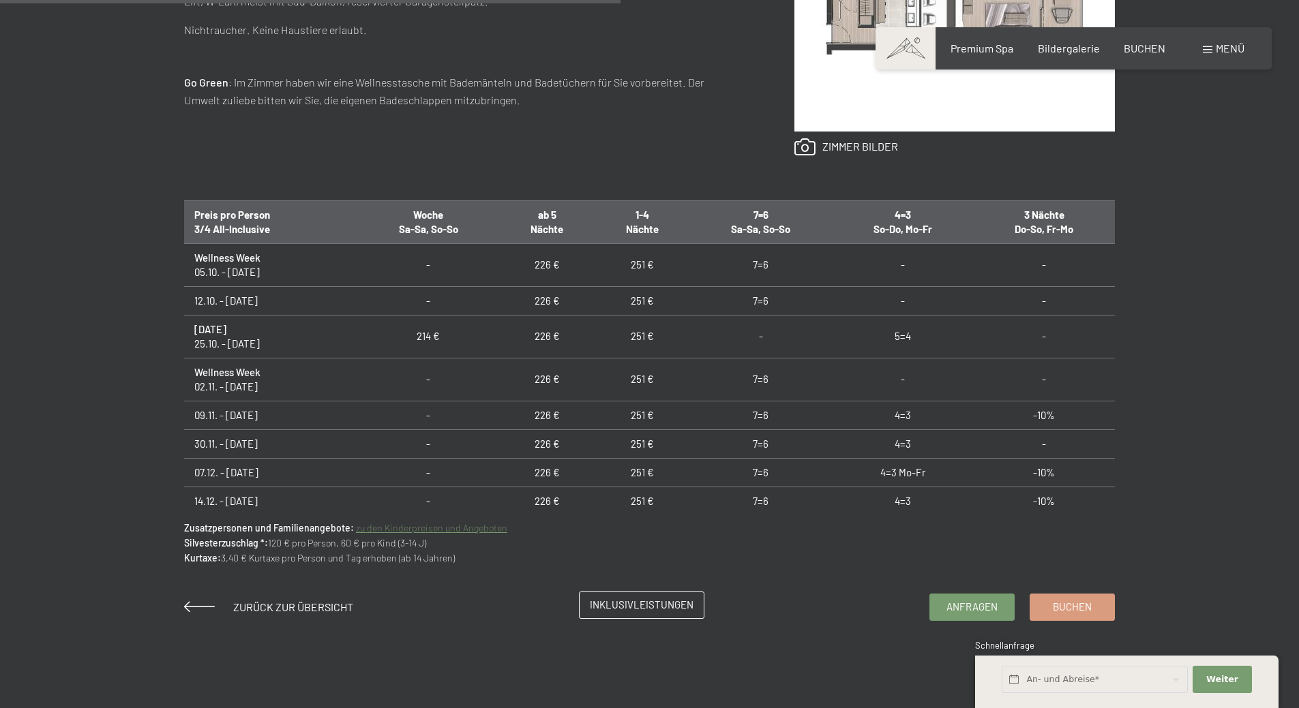
click at [606, 600] on span "Inklusivleistungen" at bounding box center [642, 605] width 104 height 14
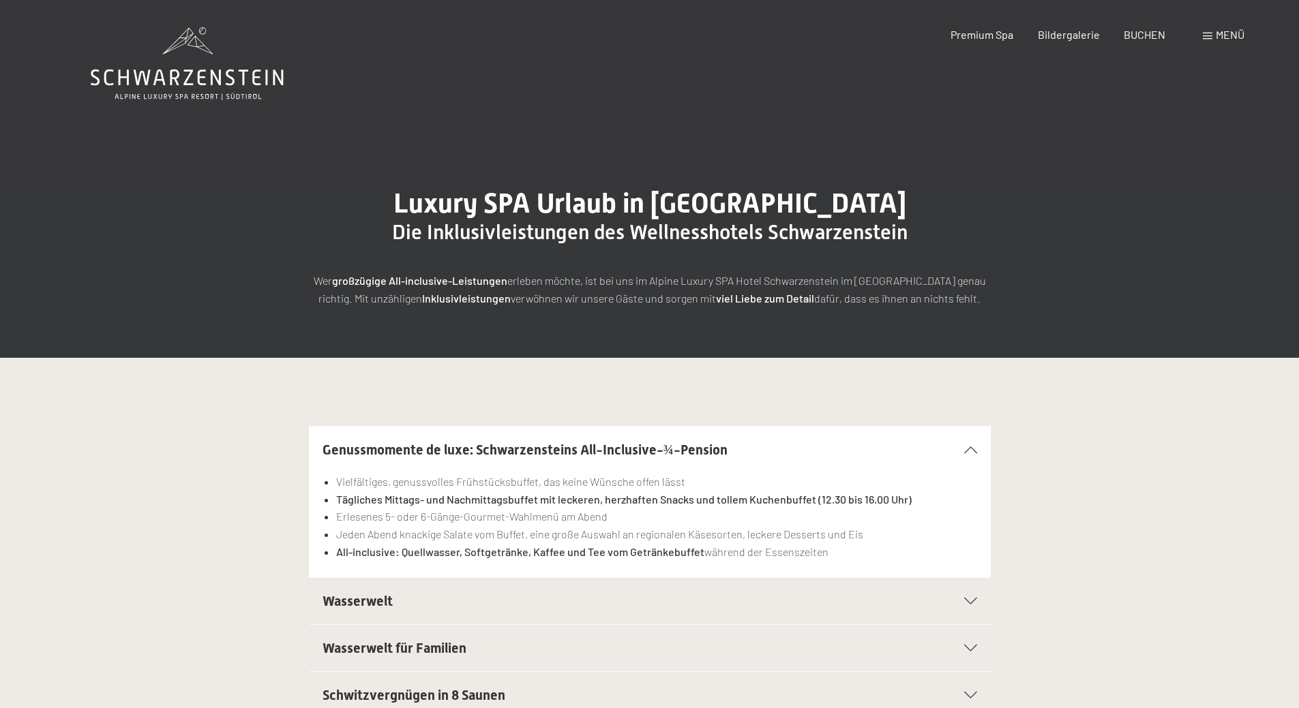
scroll to position [136, 0]
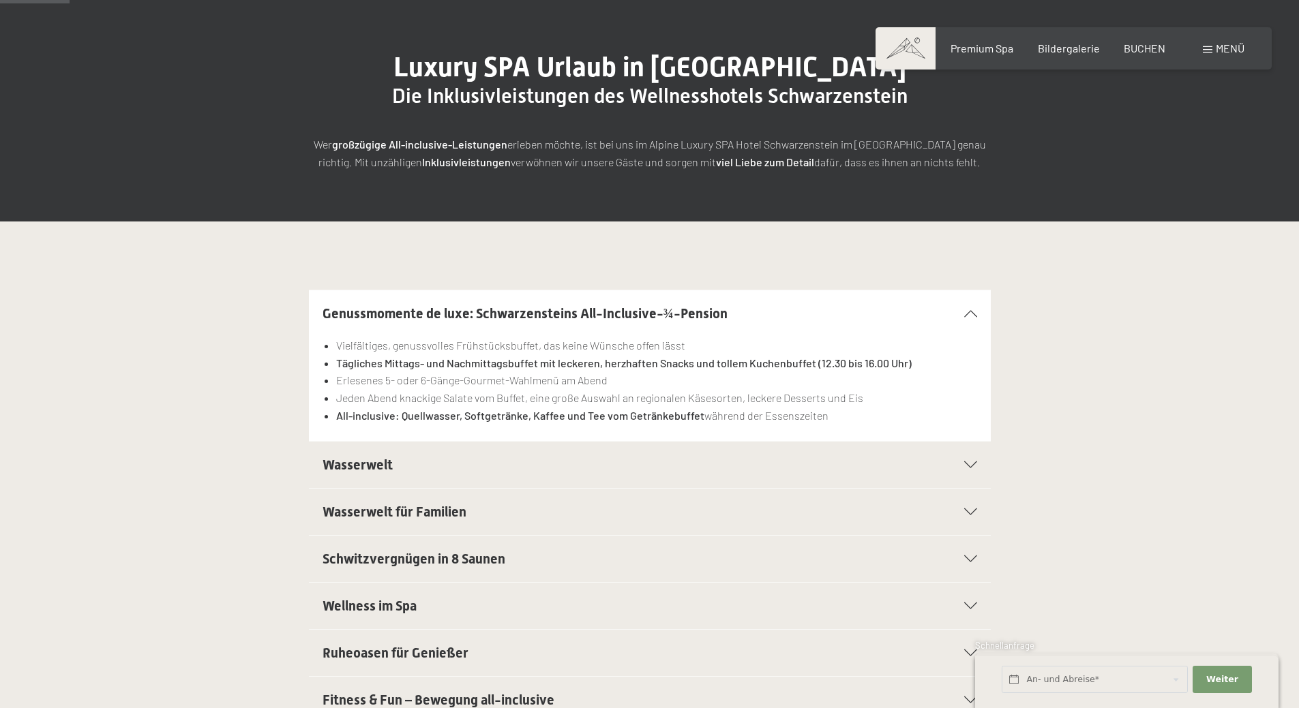
click at [975, 305] on div "Genussmomente de luxe: Schwarzensteins All-Inclusive-¾-Pension" at bounding box center [649, 313] width 654 height 46
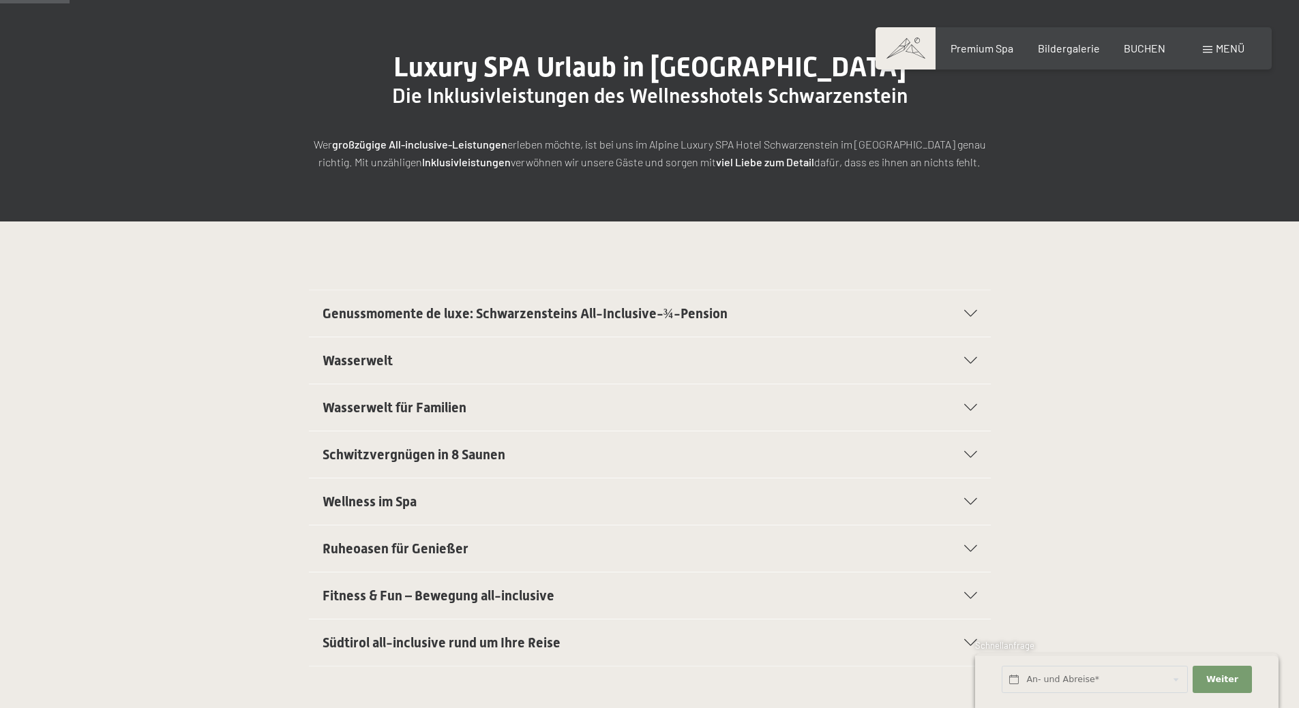
click at [975, 360] on icon at bounding box center [970, 360] width 13 height 7
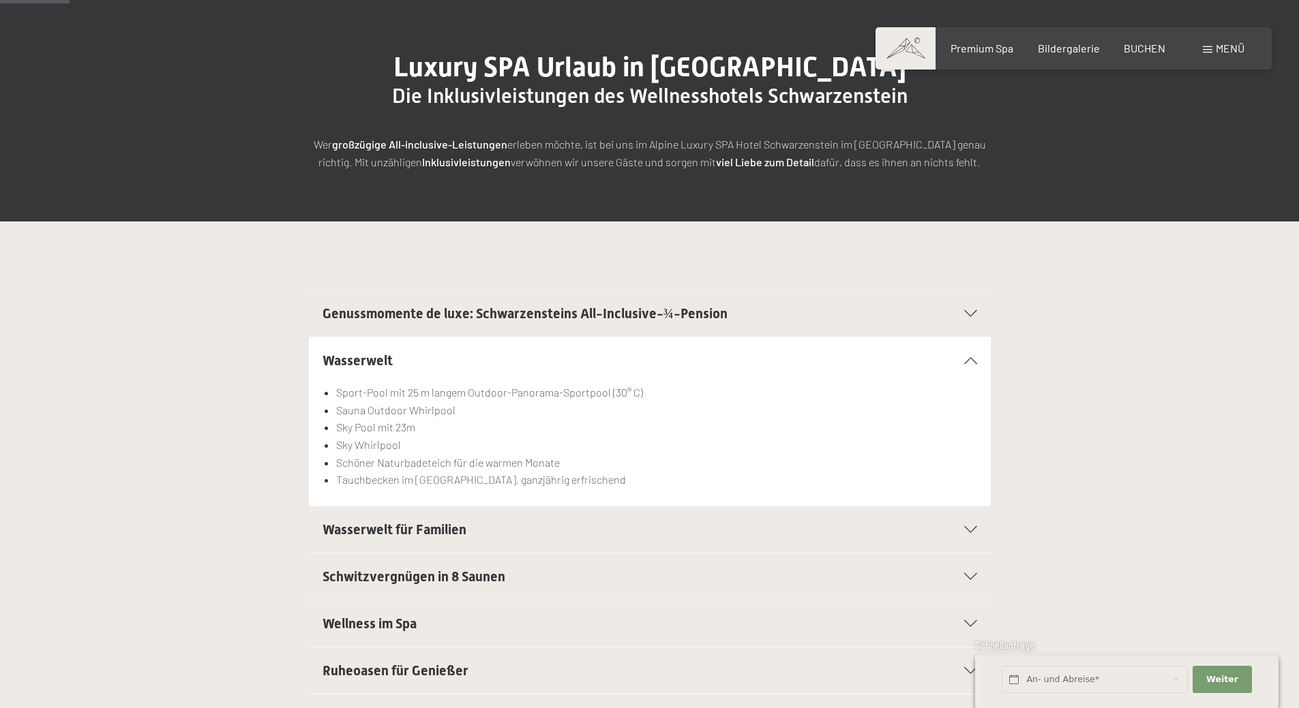
click at [975, 360] on icon at bounding box center [970, 360] width 13 height 7
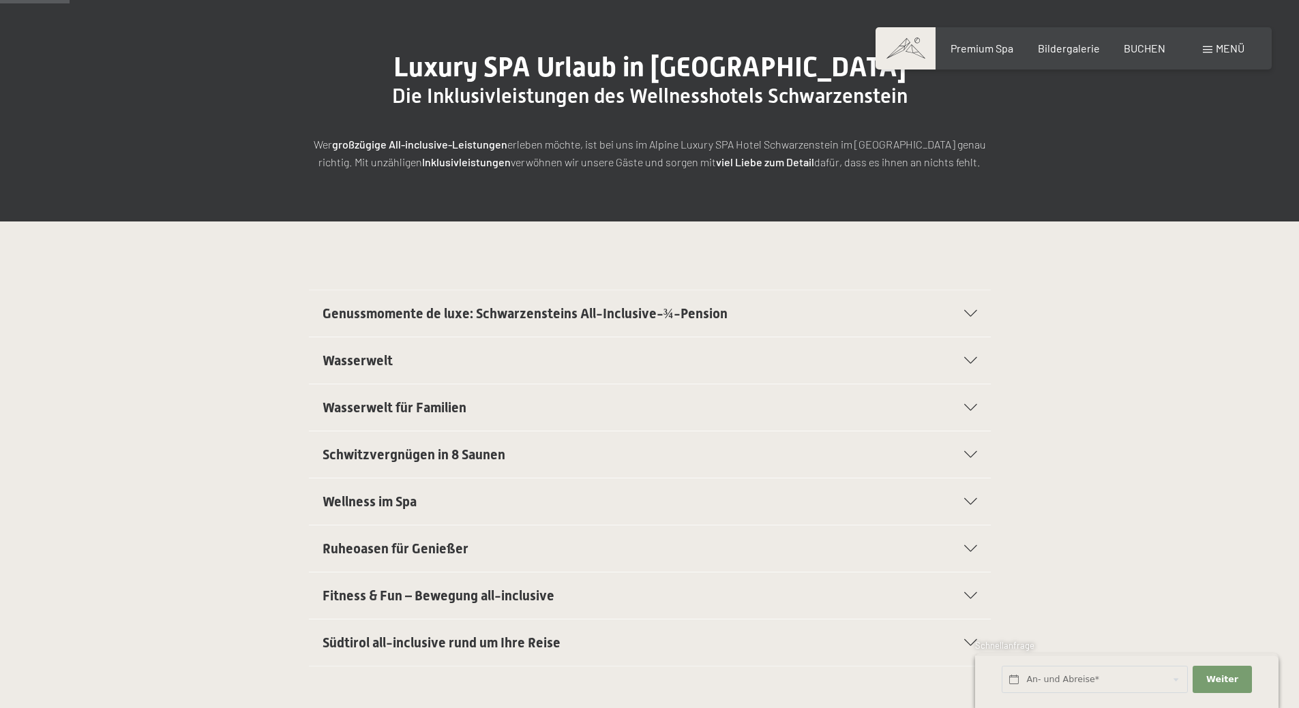
click at [974, 407] on icon at bounding box center [970, 407] width 13 height 7
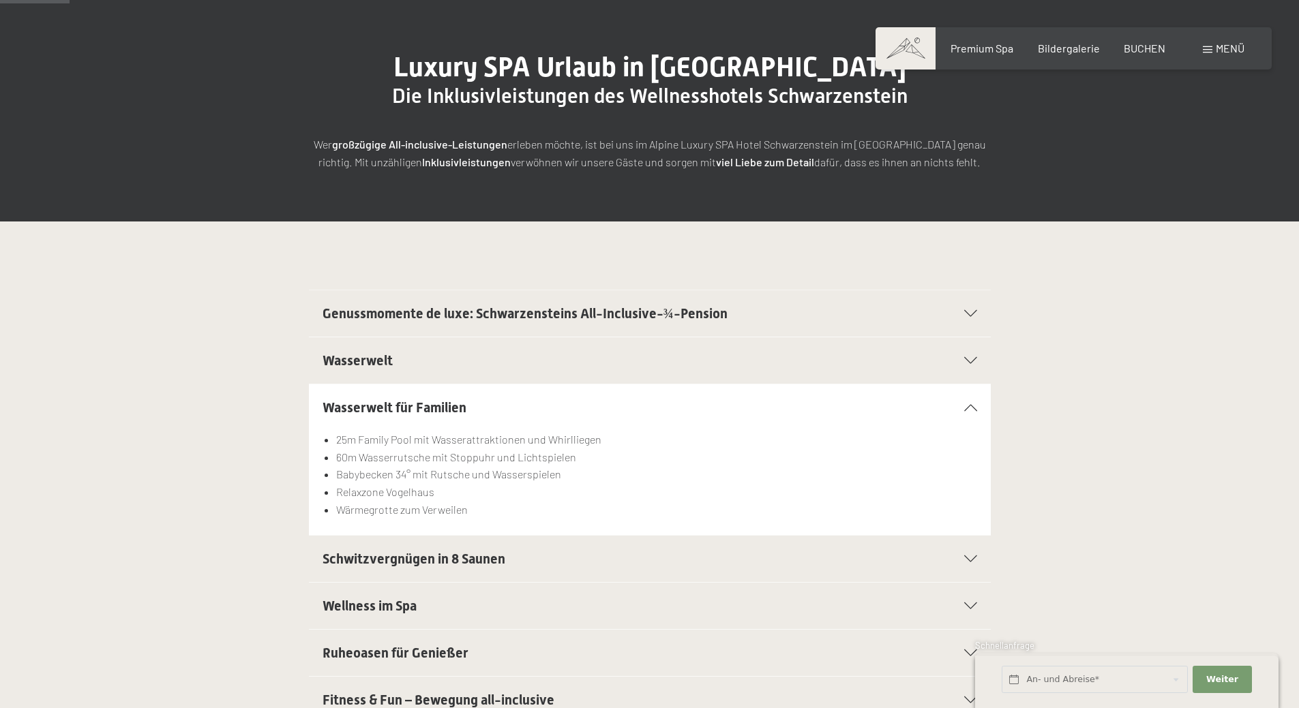
click at [974, 407] on icon at bounding box center [970, 407] width 13 height 7
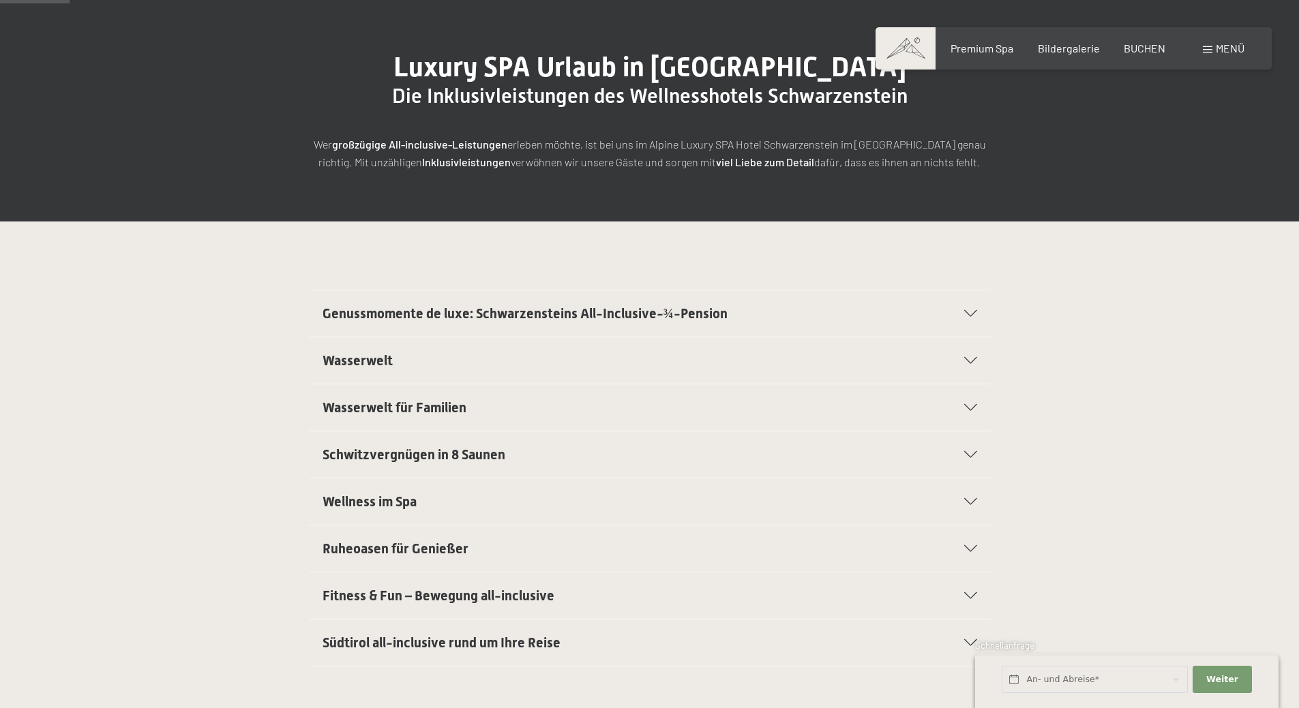
click at [972, 452] on icon at bounding box center [970, 454] width 13 height 7
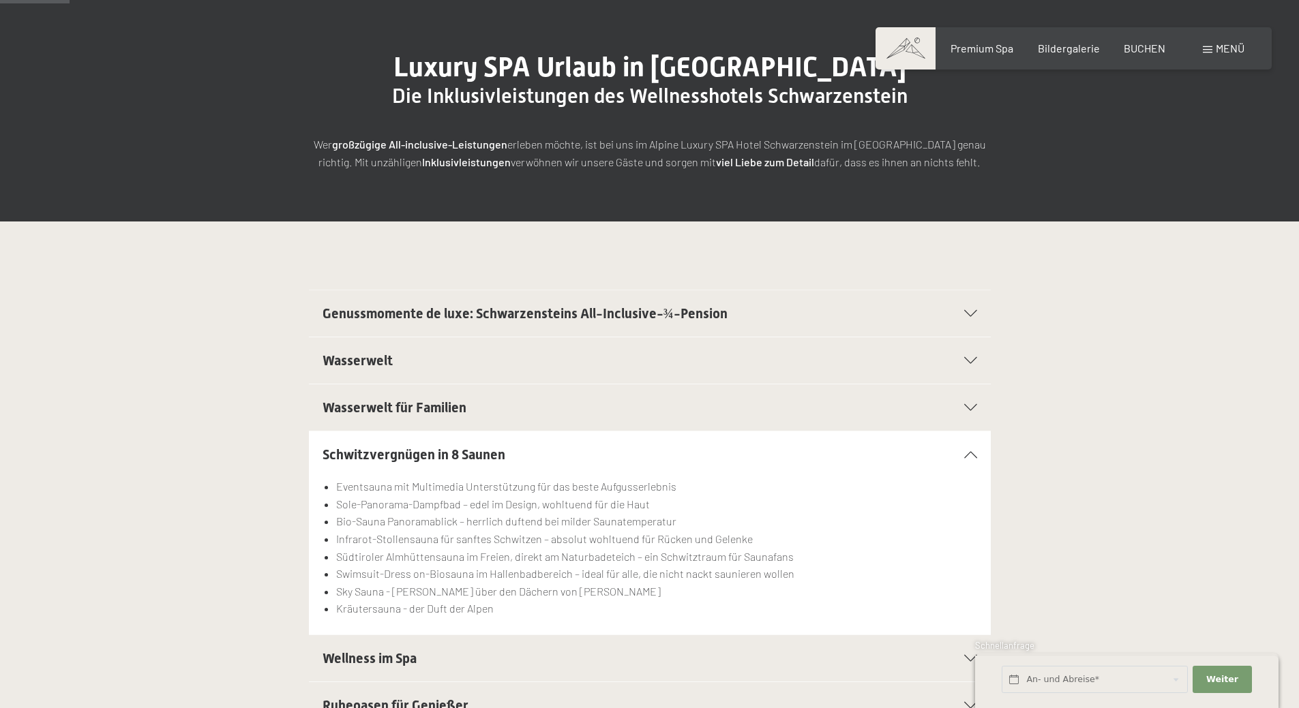
click at [972, 452] on icon at bounding box center [970, 454] width 13 height 7
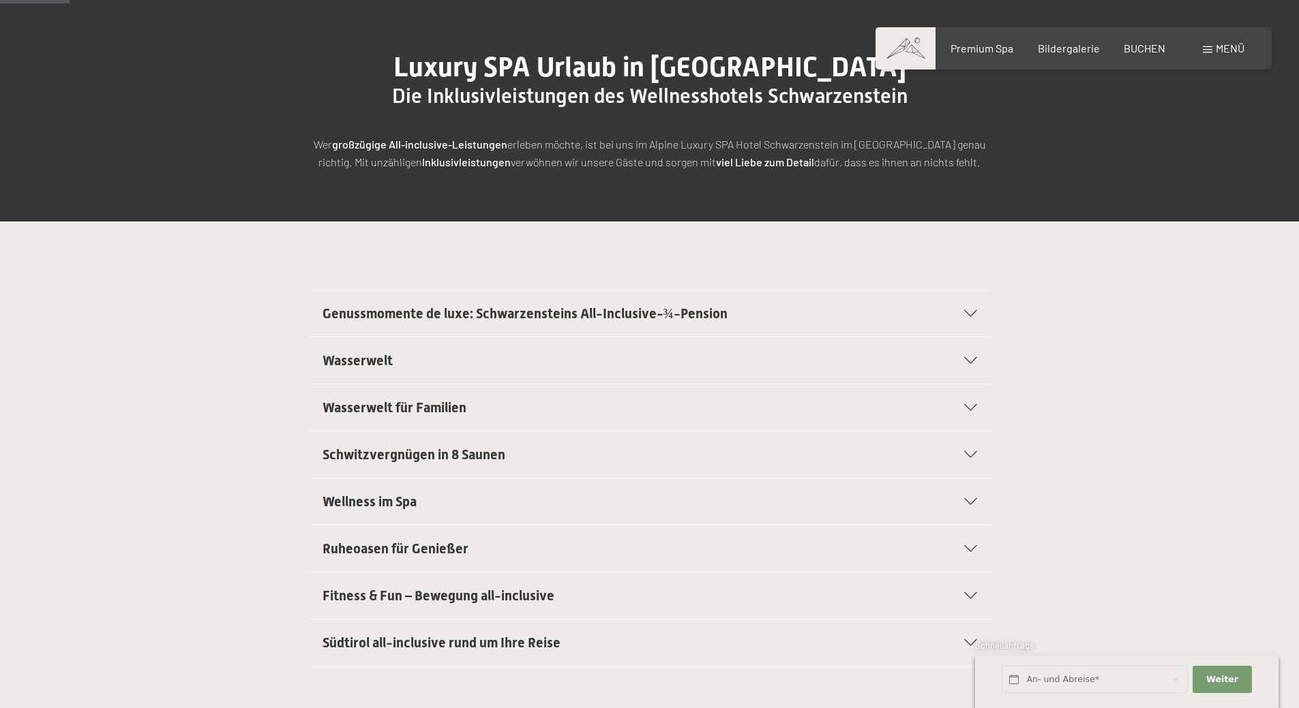
click at [963, 502] on div at bounding box center [962, 501] width 30 height 7
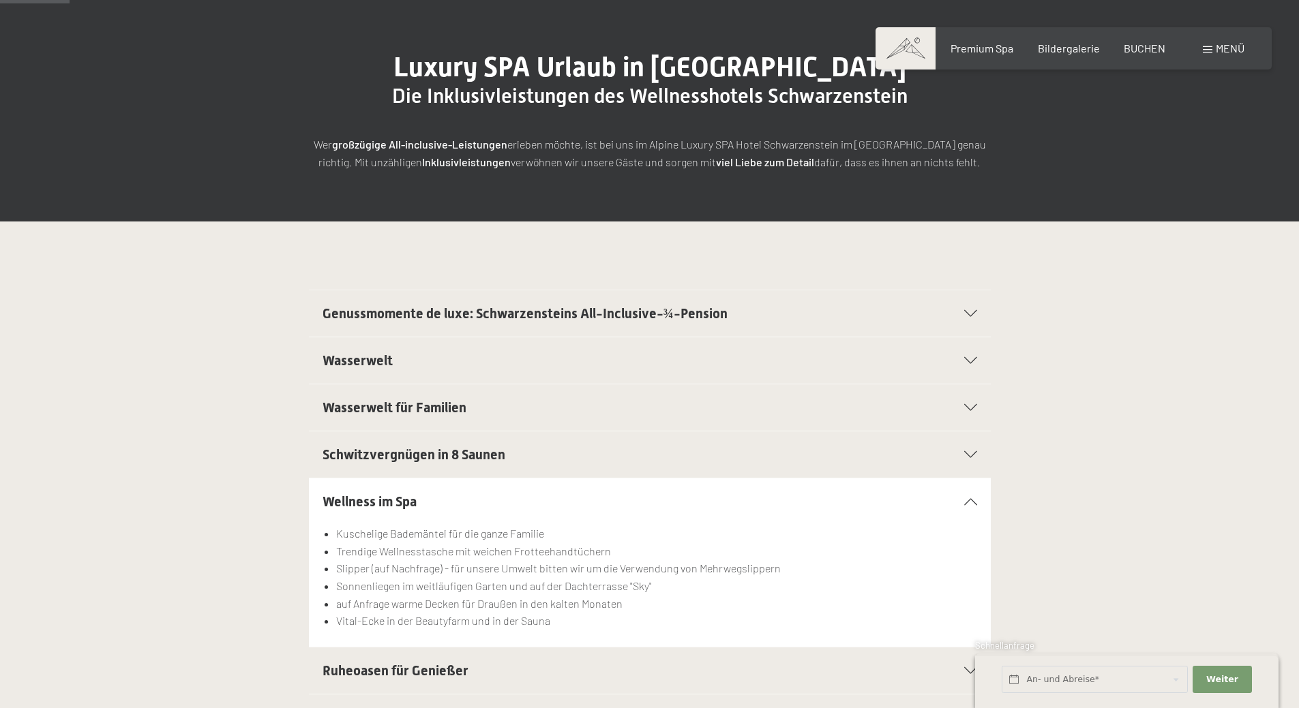
click at [963, 502] on div at bounding box center [962, 501] width 30 height 7
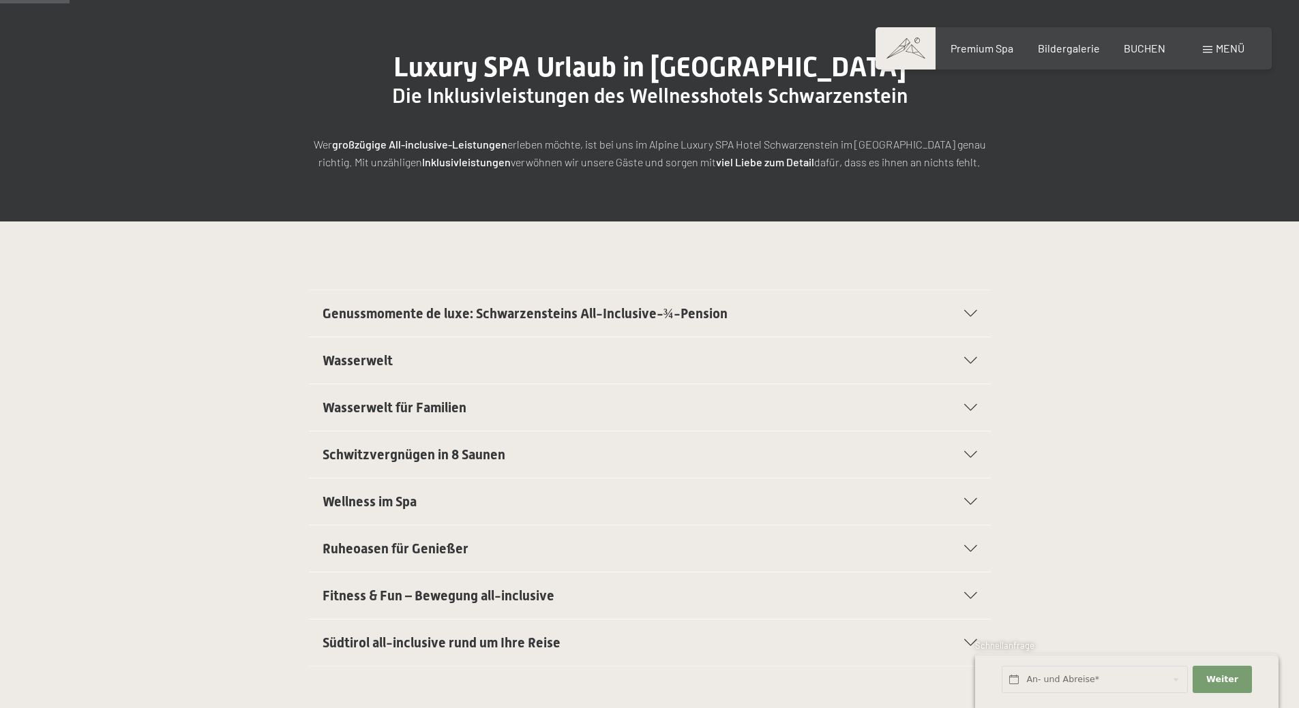
click at [963, 551] on div at bounding box center [962, 548] width 30 height 7
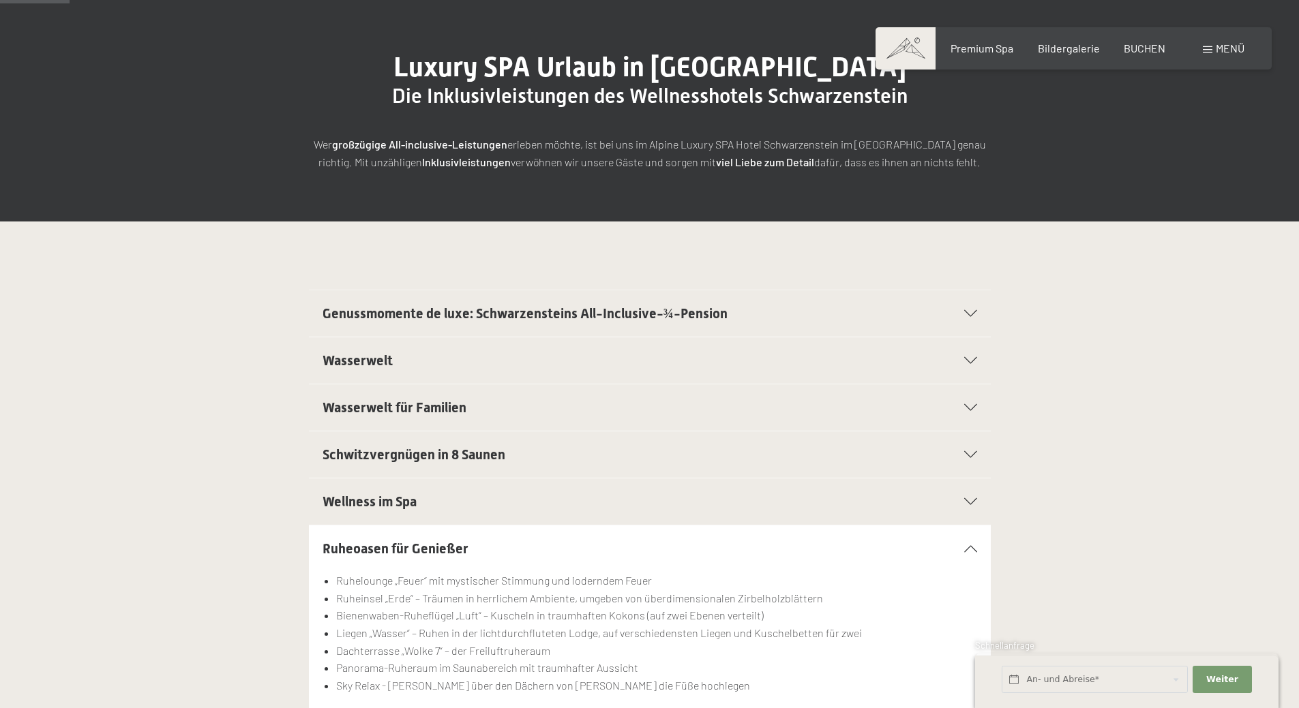
click at [963, 552] on div at bounding box center [962, 548] width 30 height 7
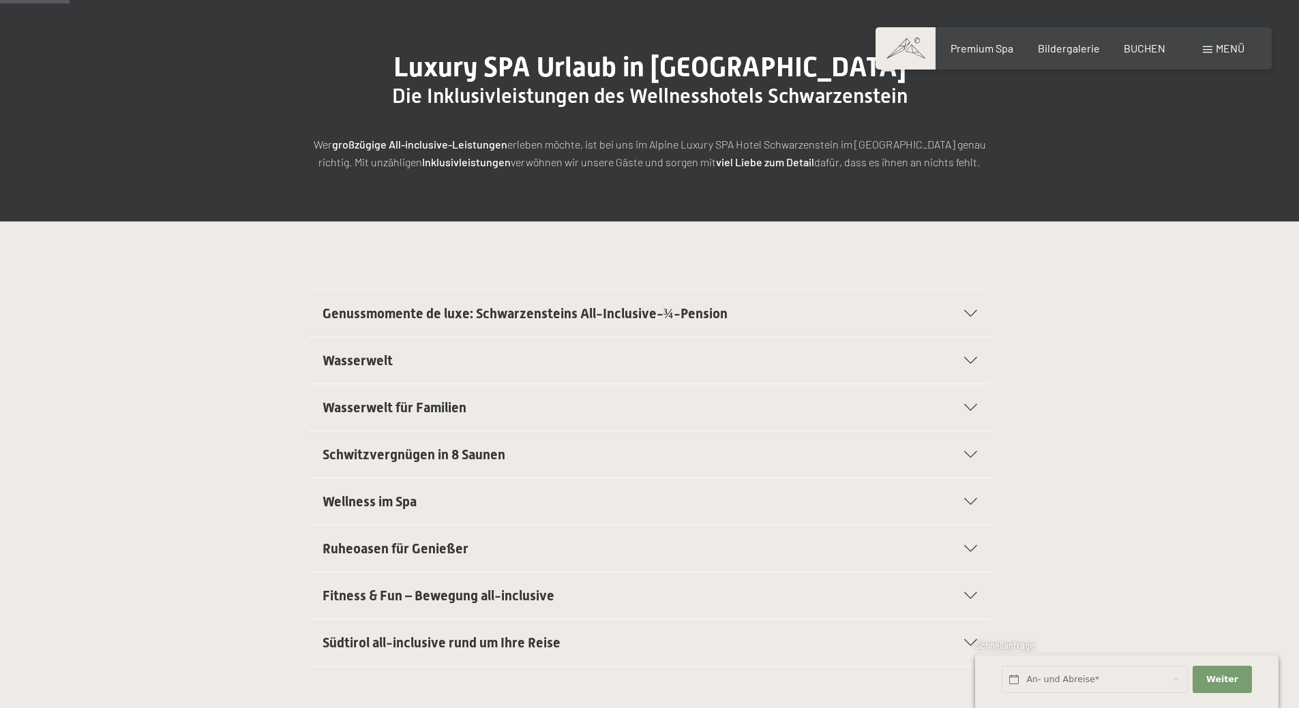
click at [964, 550] on icon at bounding box center [970, 548] width 13 height 7
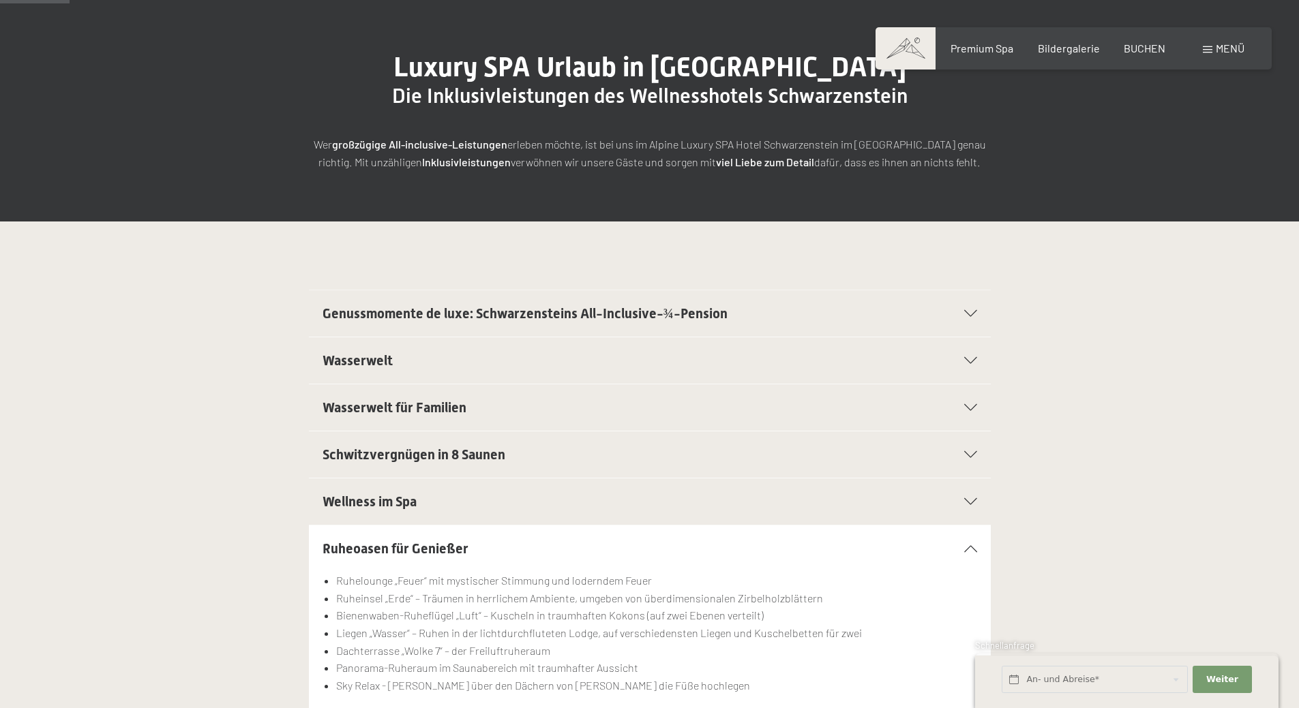
scroll to position [205, 0]
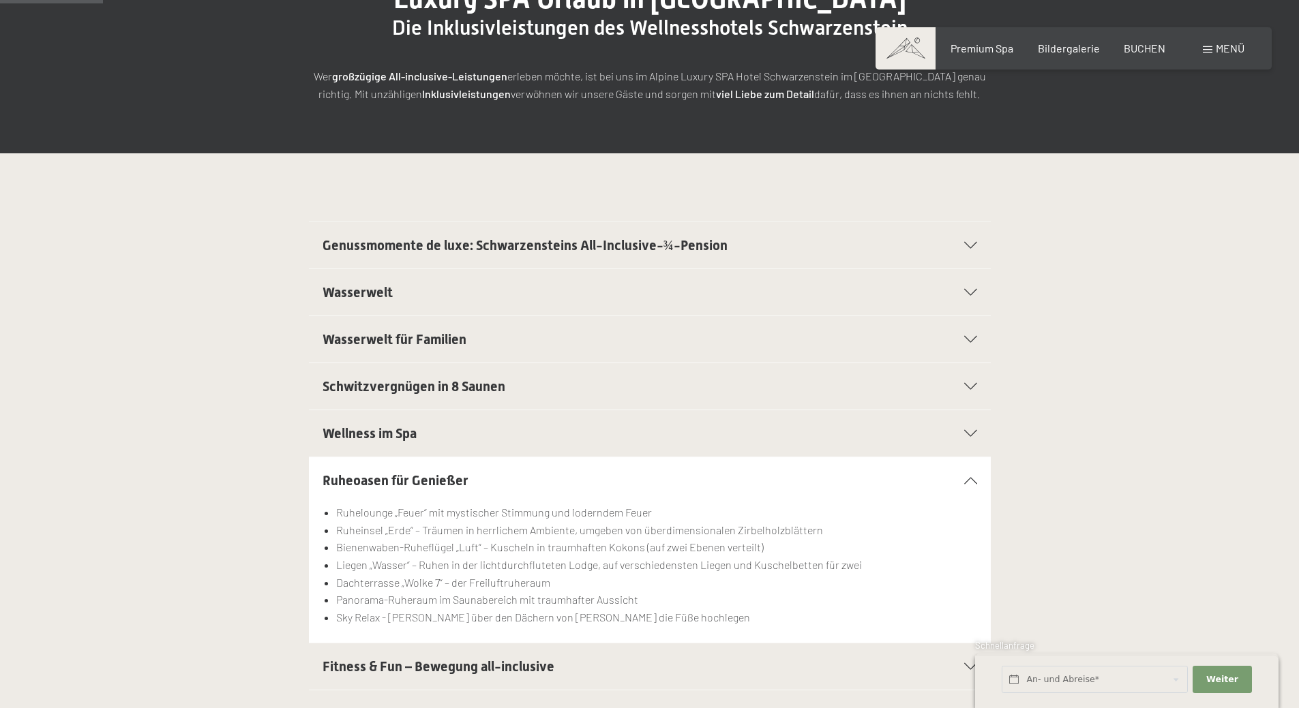
click at [969, 479] on icon at bounding box center [970, 480] width 13 height 7
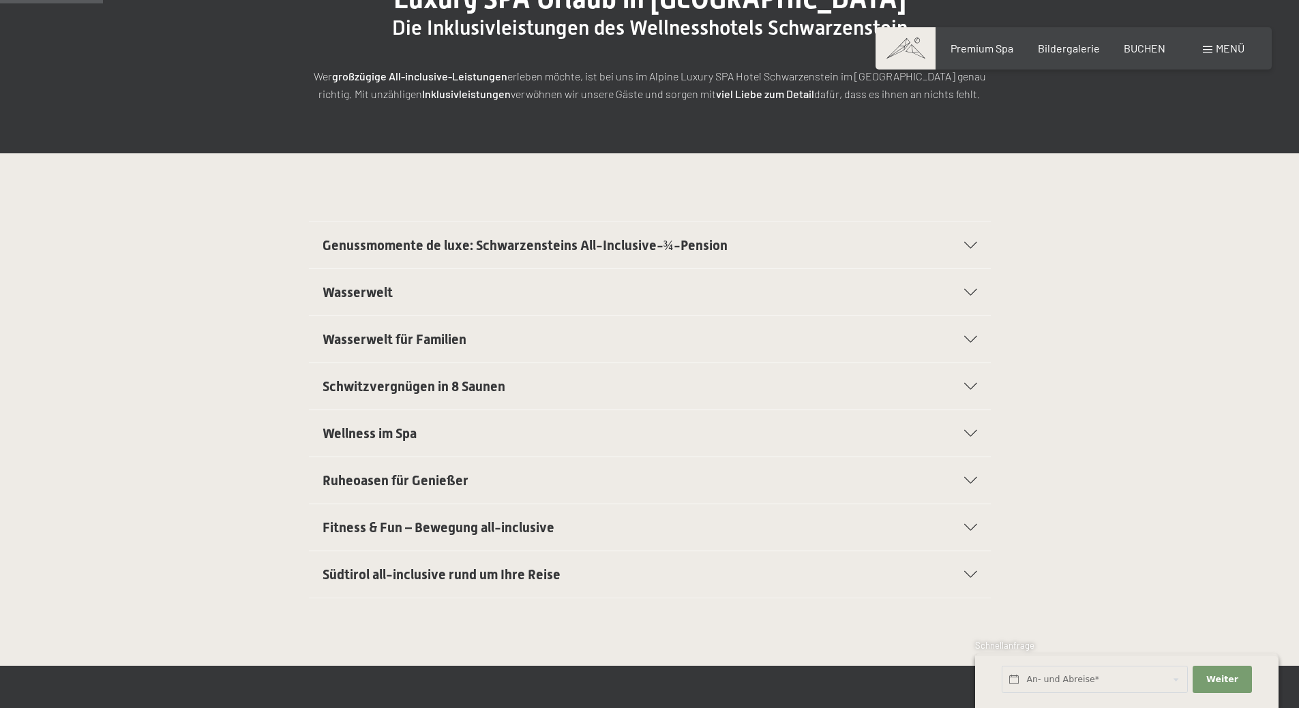
click at [969, 526] on icon at bounding box center [970, 527] width 13 height 7
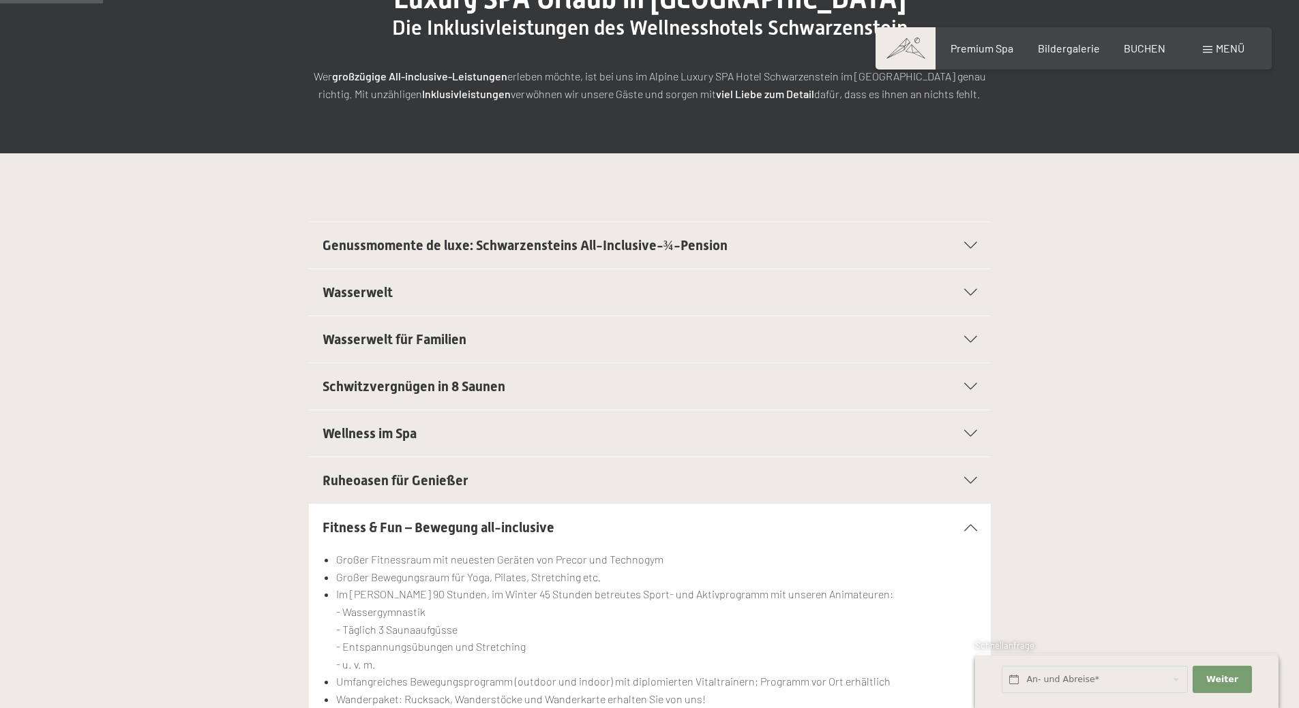
click at [969, 526] on icon at bounding box center [970, 527] width 13 height 7
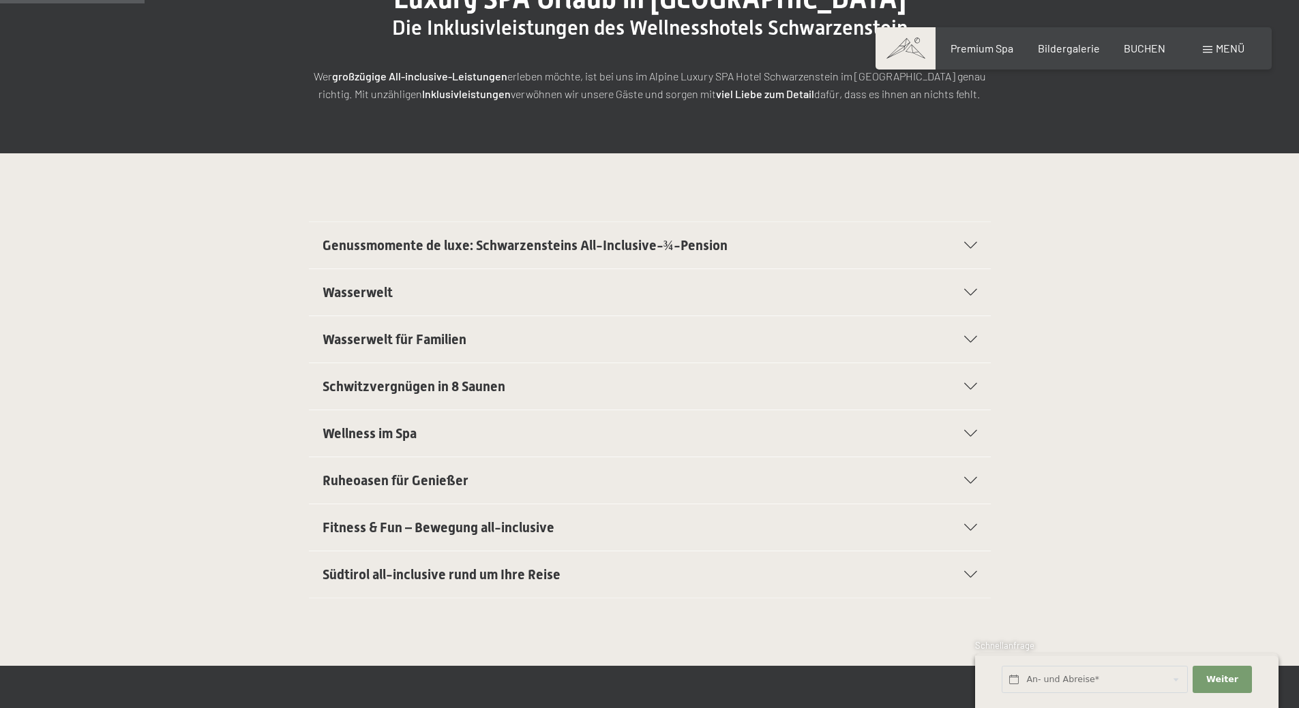
scroll to position [273, 0]
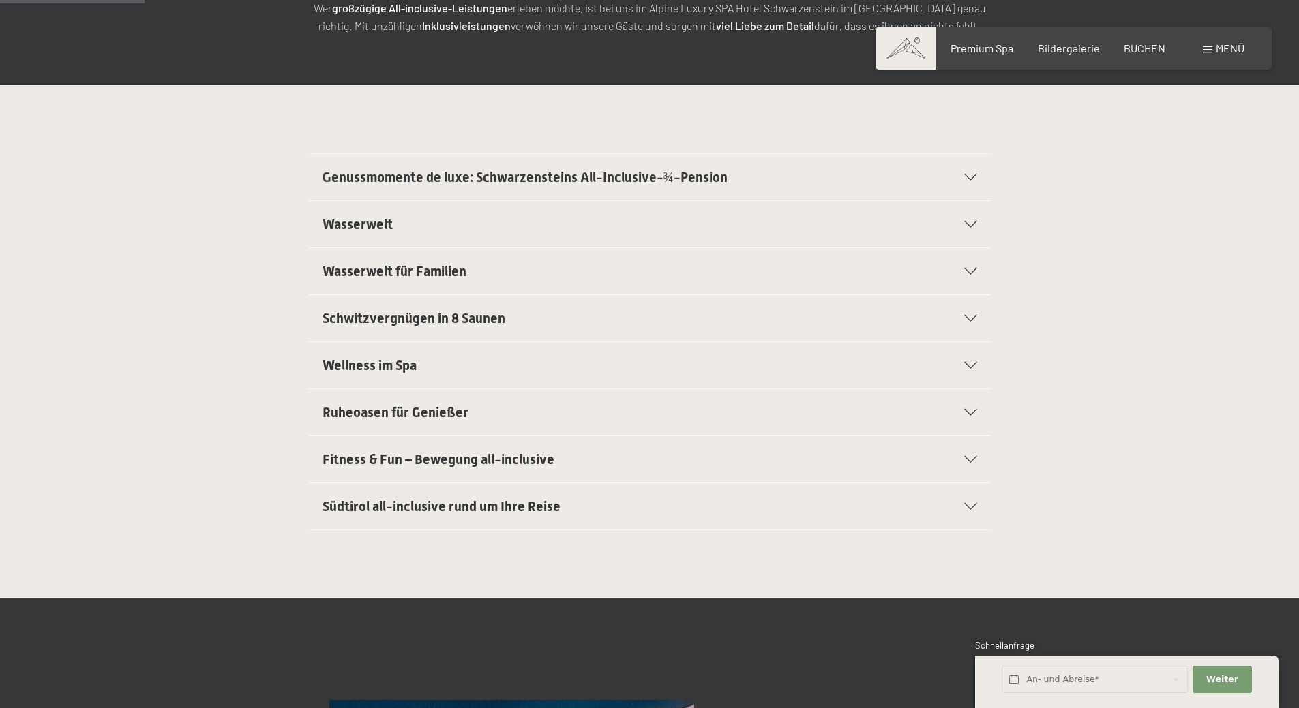
click at [965, 513] on div "Südtirol all-inclusive rund um Ihre Reise" at bounding box center [649, 506] width 654 height 46
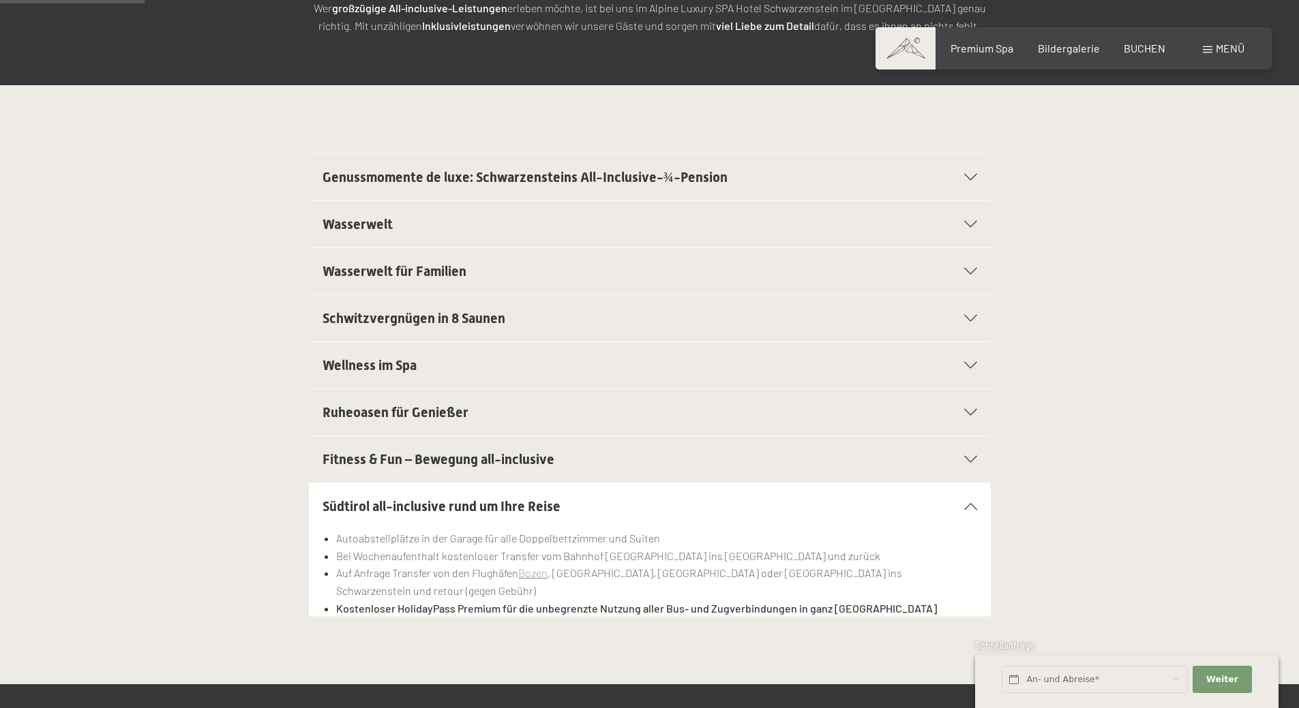
click at [965, 508] on icon at bounding box center [970, 506] width 13 height 7
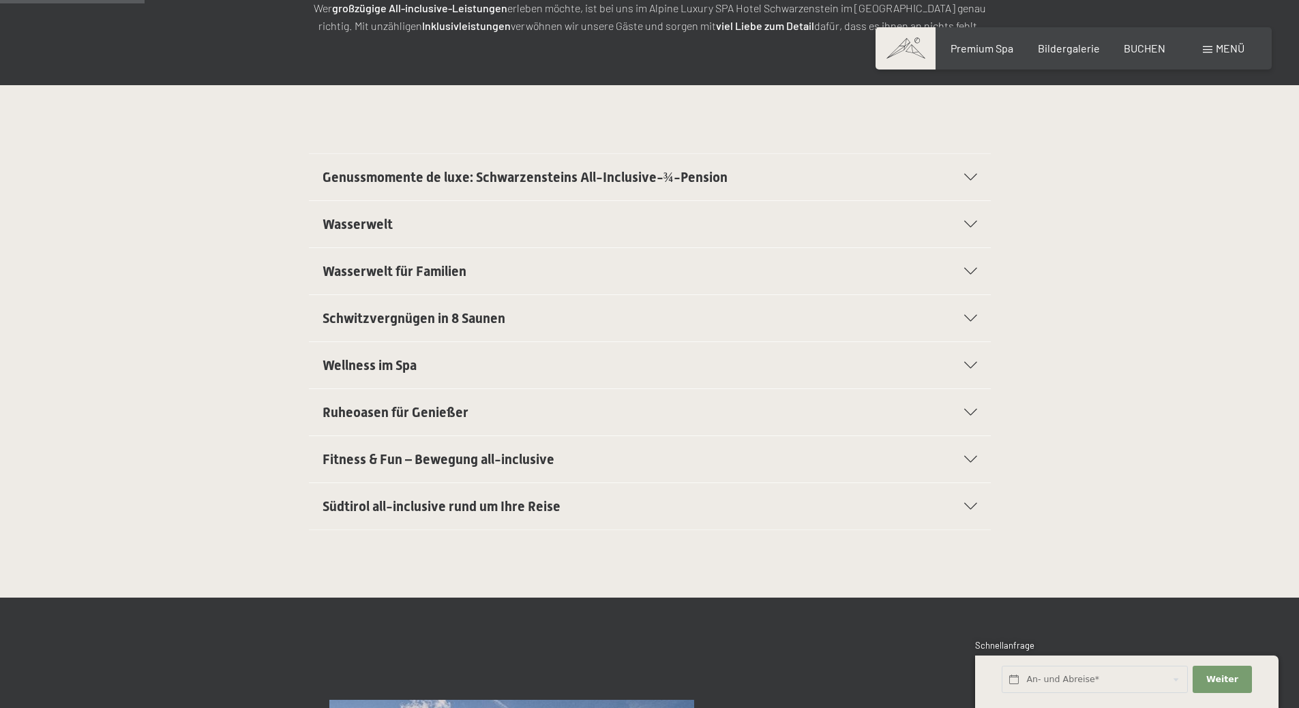
click at [965, 508] on icon at bounding box center [970, 506] width 13 height 7
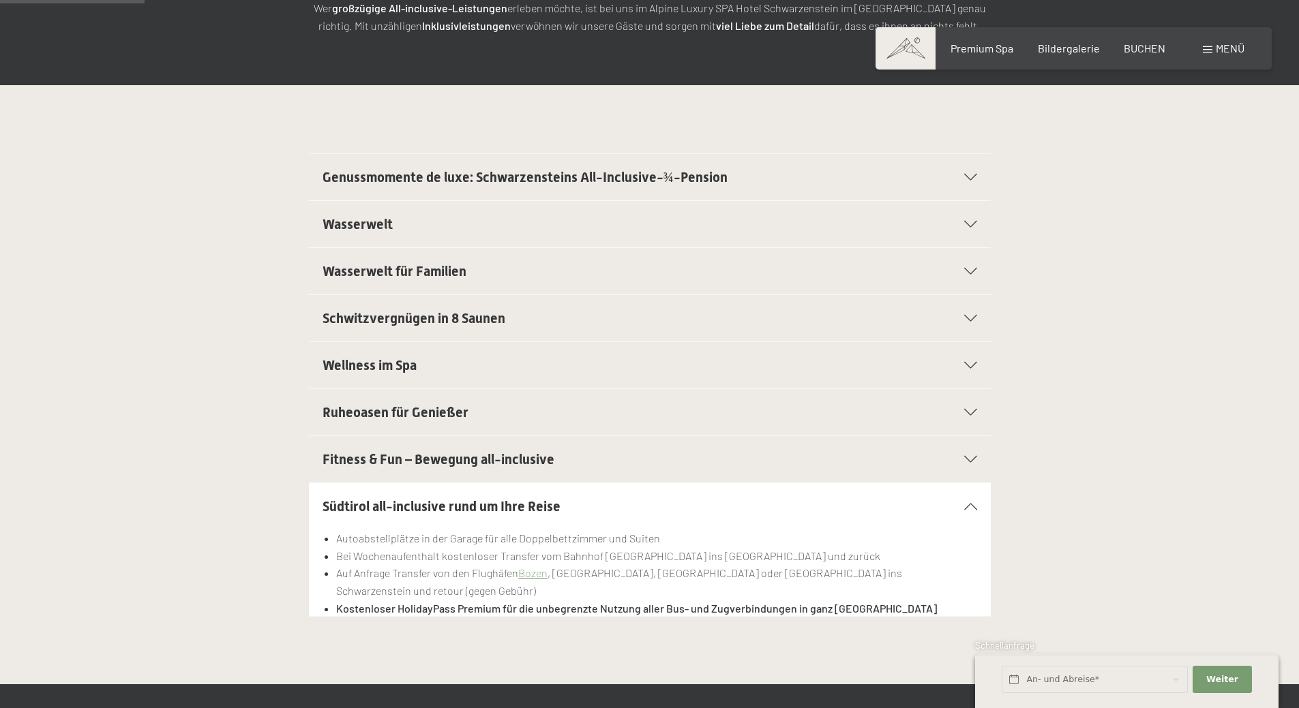
click at [965, 502] on div "Südtirol all-inclusive rund um Ihre Reise" at bounding box center [649, 506] width 654 height 46
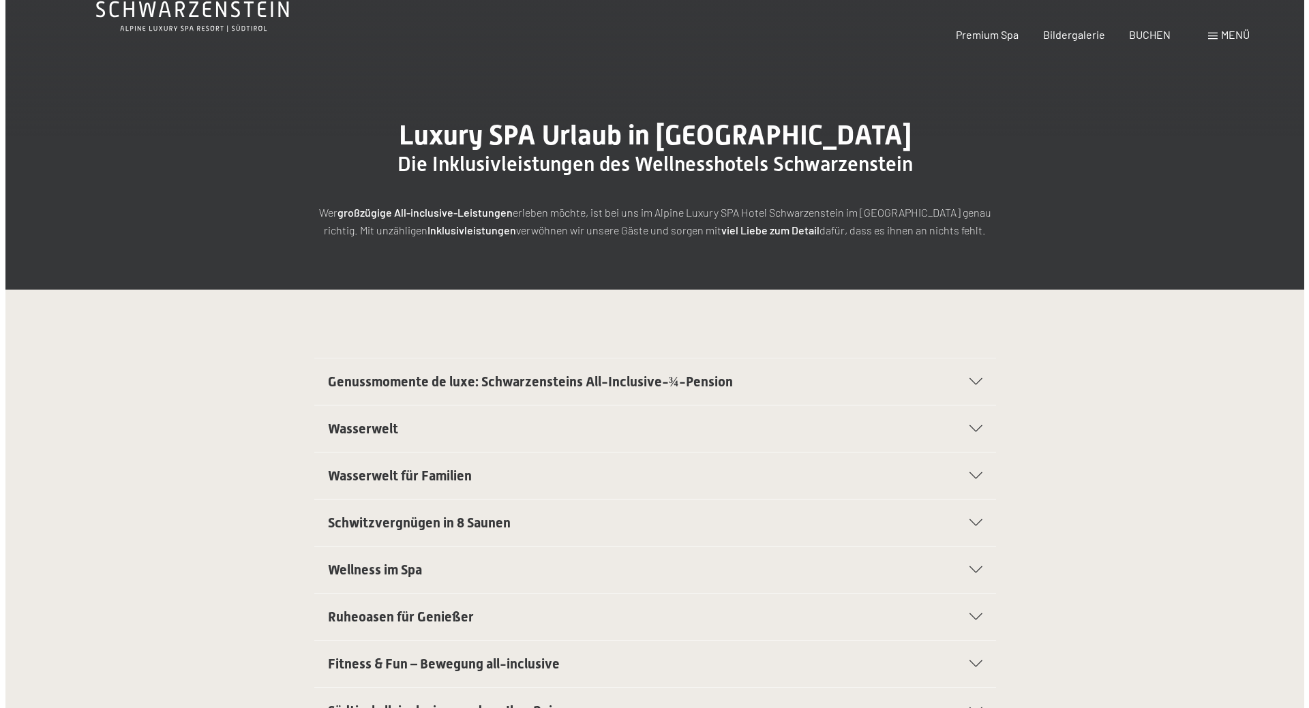
scroll to position [0, 0]
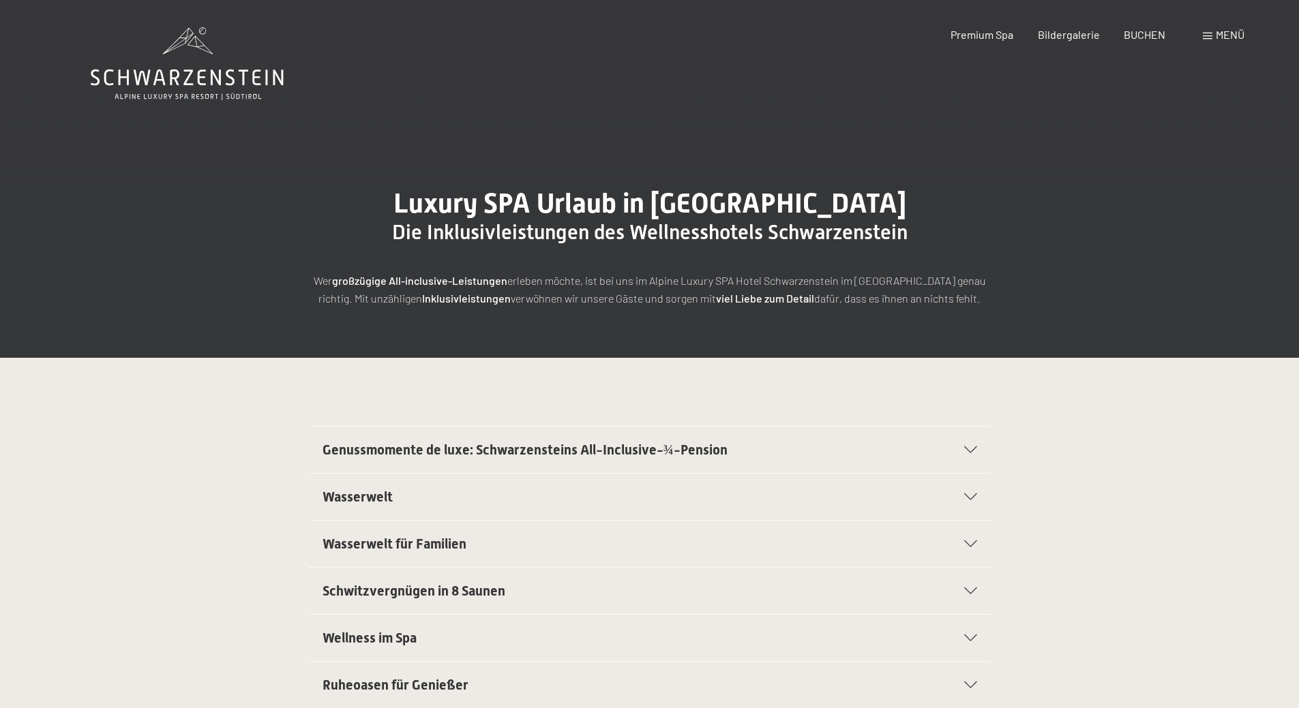
click at [1214, 35] on div "Menü" at bounding box center [1224, 34] width 42 height 15
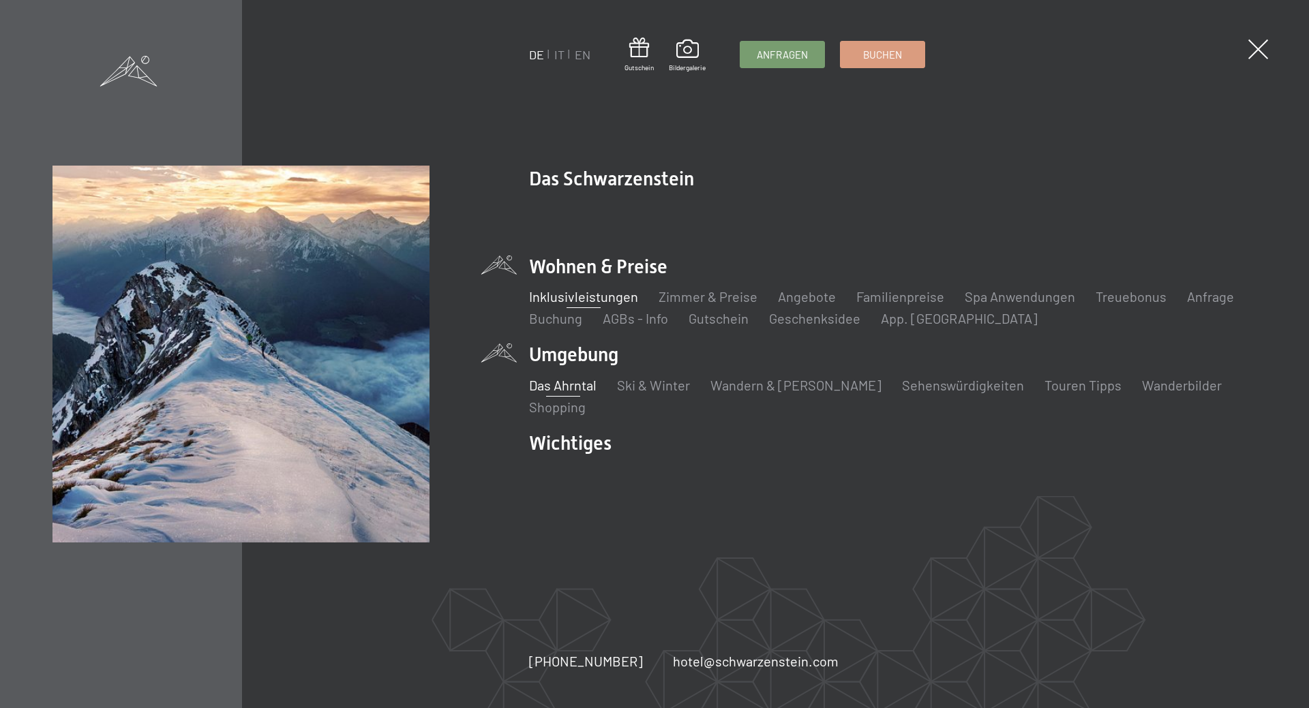
click at [577, 387] on link "Das Ahrntal" at bounding box center [562, 385] width 67 height 16
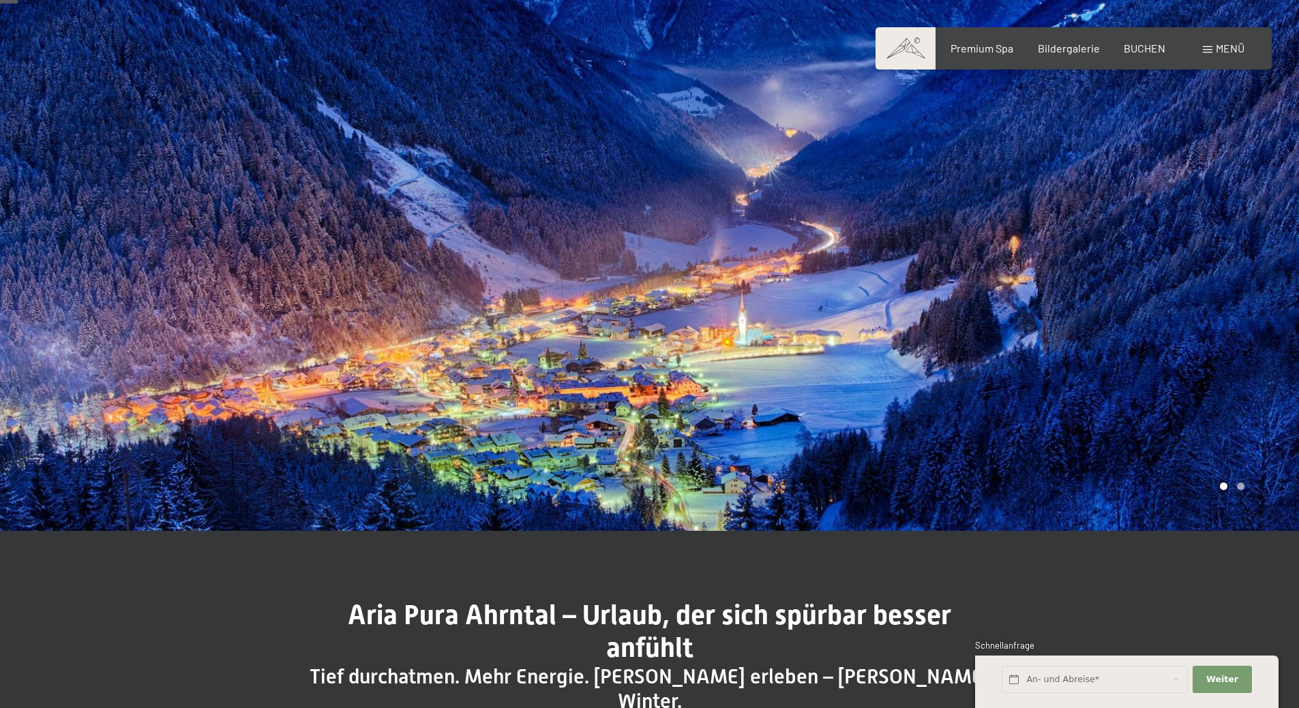
scroll to position [136, 0]
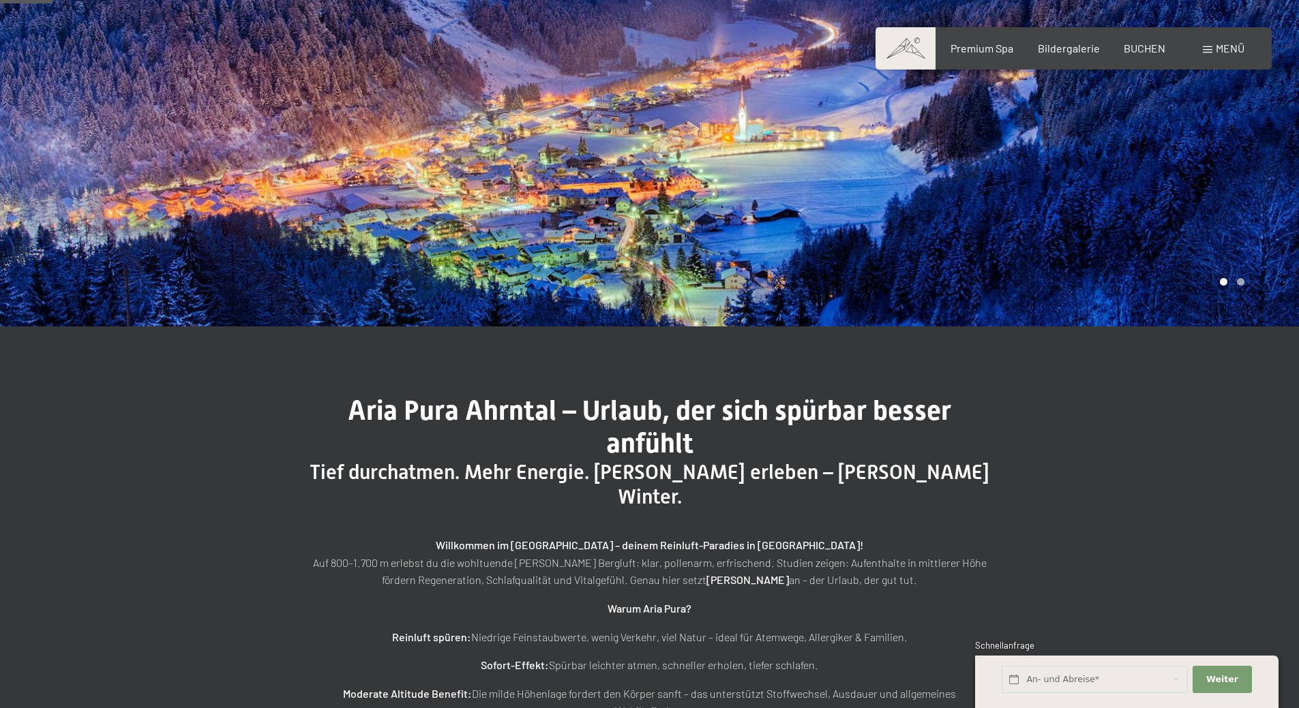
click at [924, 464] on span "Tief durchatmen. Mehr Energie. [PERSON_NAME] erleben – [PERSON_NAME] Winter." at bounding box center [649, 484] width 680 height 48
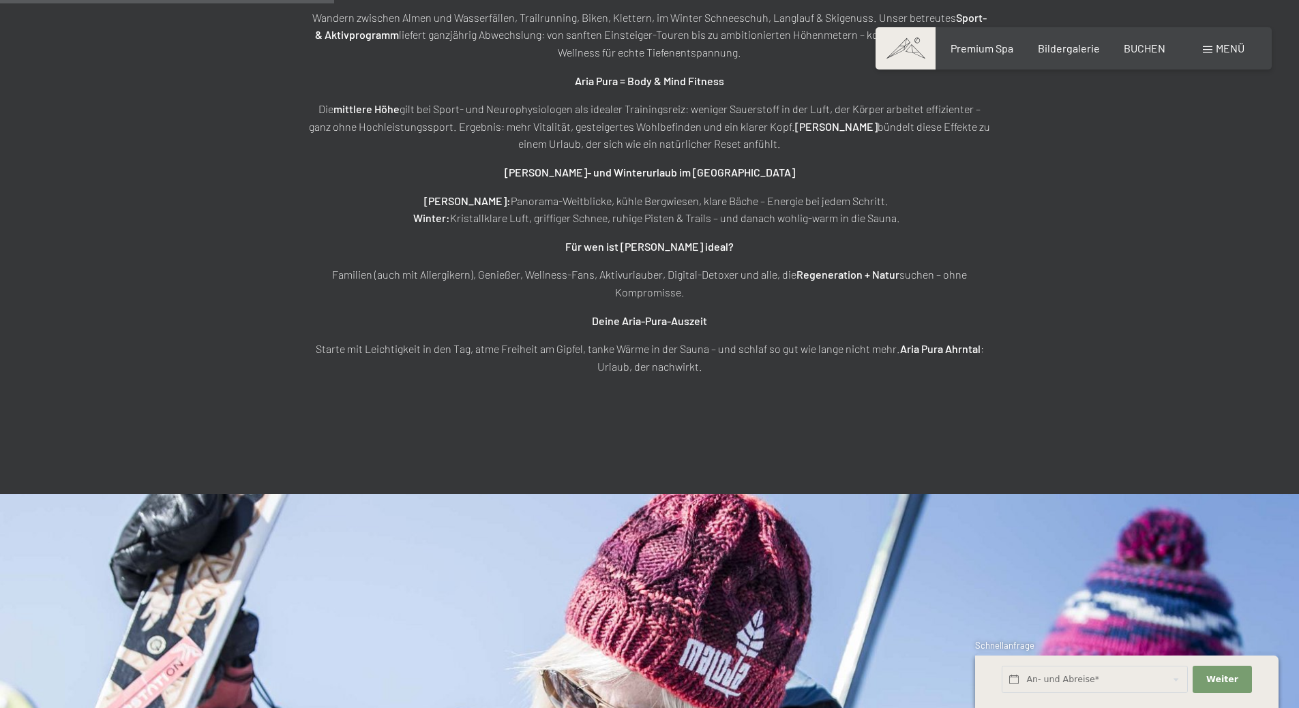
scroll to position [1295, 0]
